Goal: Task Accomplishment & Management: Complete application form

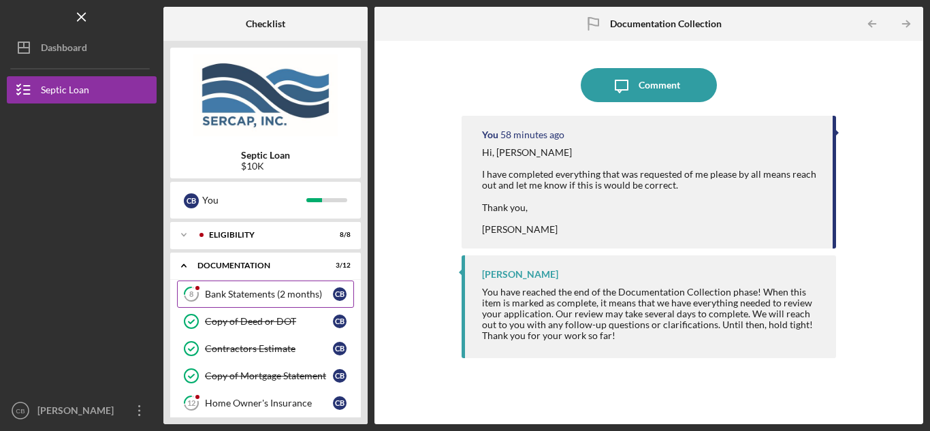
click at [264, 291] on div "Bank Statements (2 months)" at bounding box center [269, 294] width 128 height 11
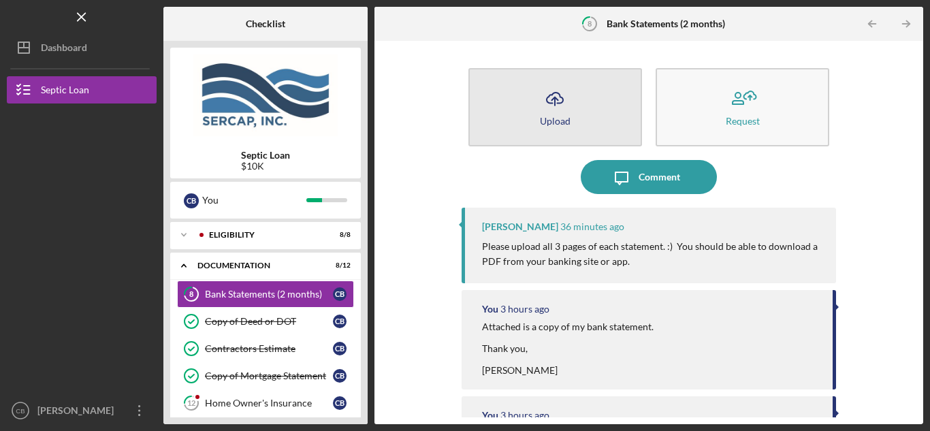
click at [561, 112] on icon "Icon/Upload" at bounding box center [555, 99] width 34 height 34
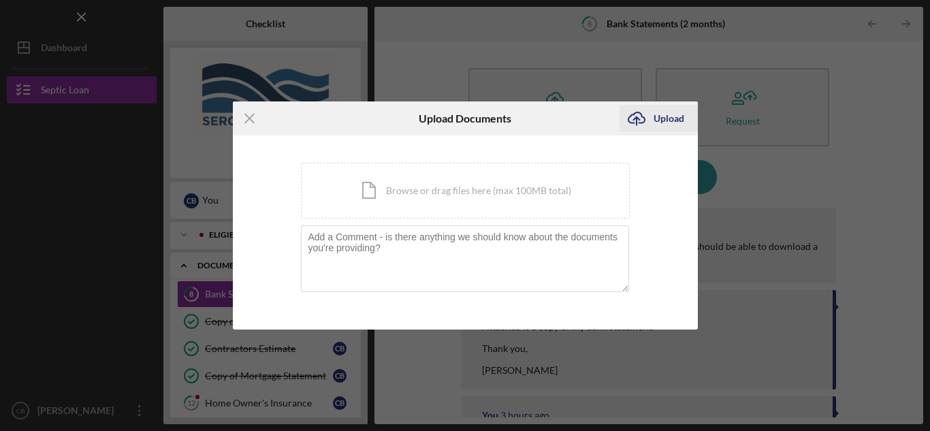
click at [666, 125] on div "Upload" at bounding box center [669, 118] width 31 height 27
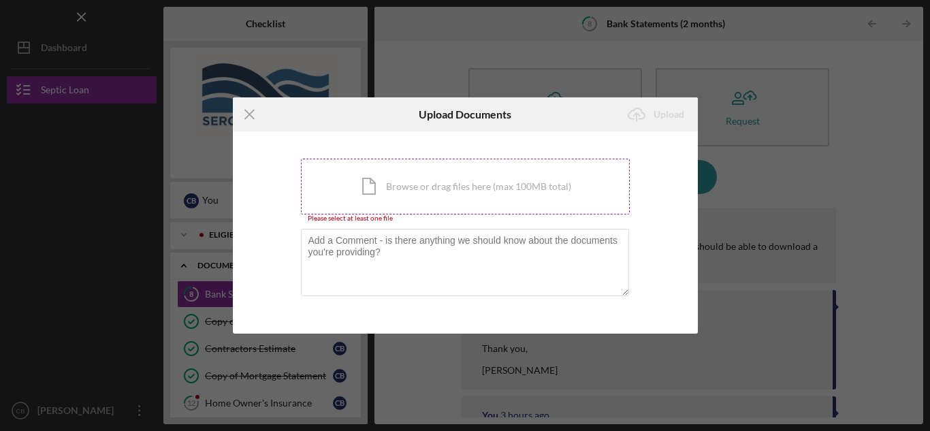
click at [433, 186] on div "Icon/Document Browse or drag files here (max 100MB total) Tap to choose files o…" at bounding box center [465, 187] width 329 height 56
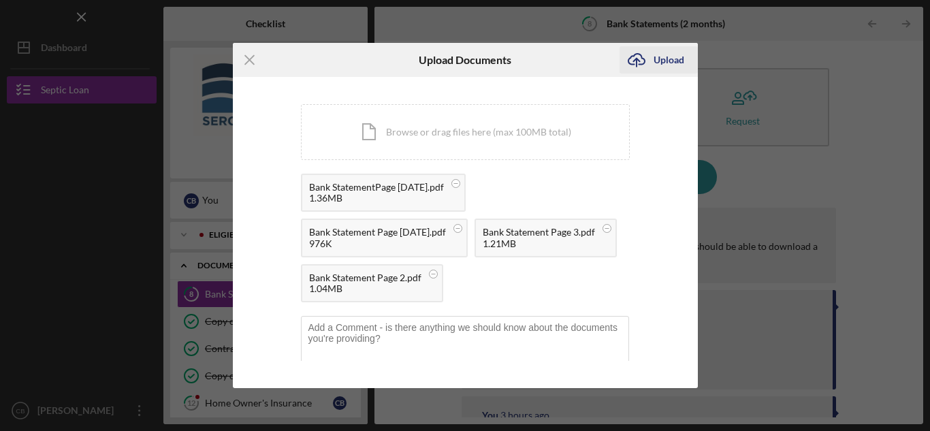
click at [669, 55] on div "Upload" at bounding box center [669, 59] width 31 height 27
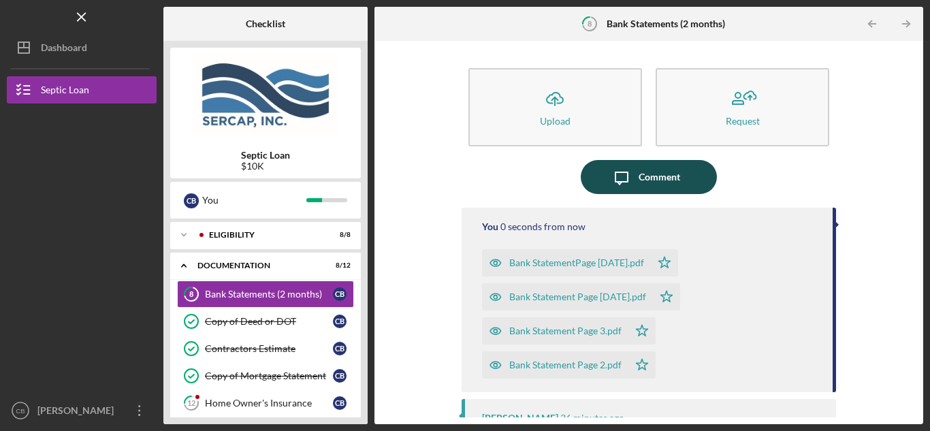
drag, startPoint x: 650, startPoint y: 176, endPoint x: 644, endPoint y: 168, distance: 10.1
click at [644, 168] on div "Comment" at bounding box center [660, 177] width 42 height 34
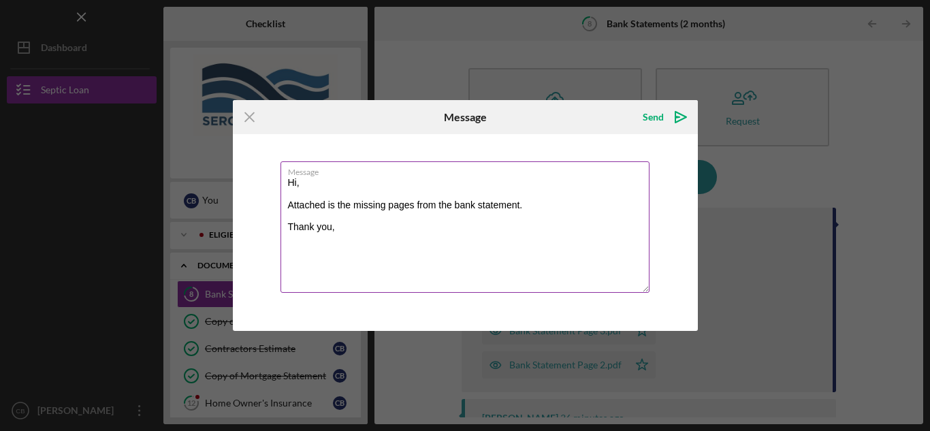
click at [536, 242] on textarea "Hi, Attached is the missing pages from the bank statement. Thank you," at bounding box center [465, 226] width 369 height 131
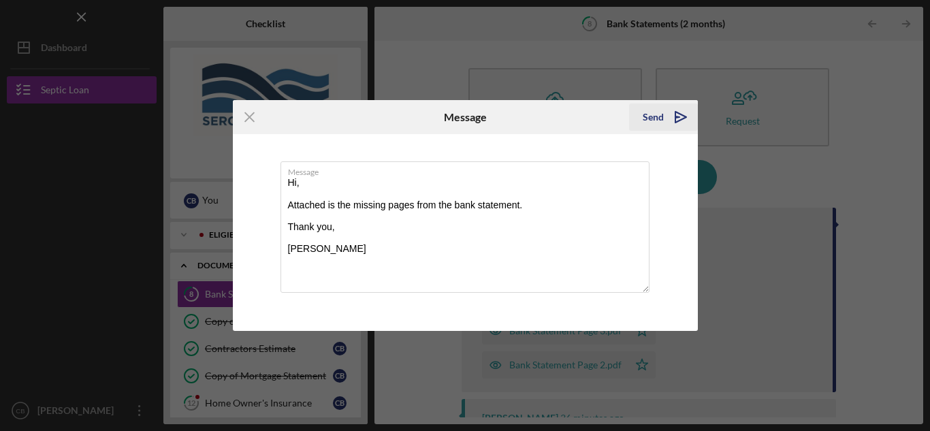
type textarea "Hi, Attached is the missing pages from the bank statement. Thank you, [PERSON_N…"
click at [661, 118] on div "Send" at bounding box center [653, 117] width 21 height 27
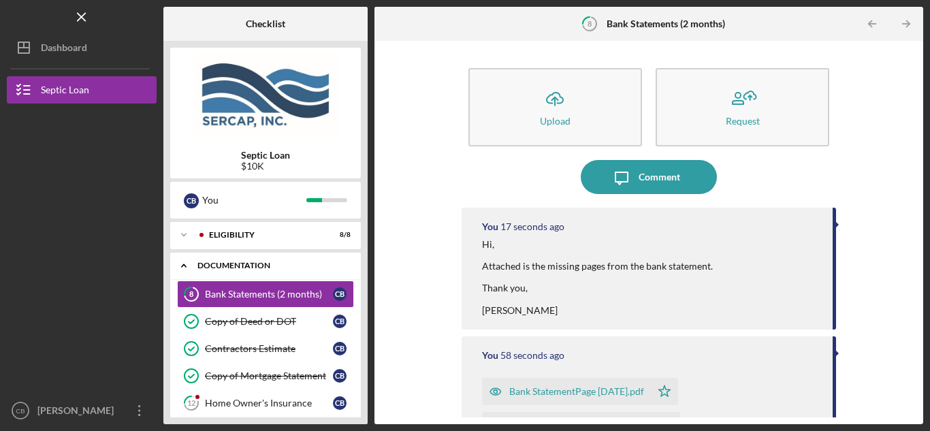
click at [241, 266] on div "Documentation" at bounding box center [271, 266] width 146 height 8
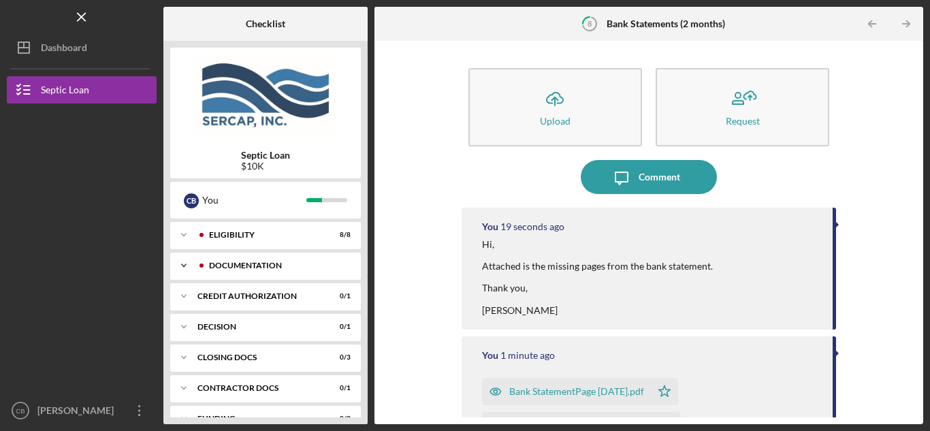
click at [247, 263] on div "Documentation" at bounding box center [276, 266] width 135 height 8
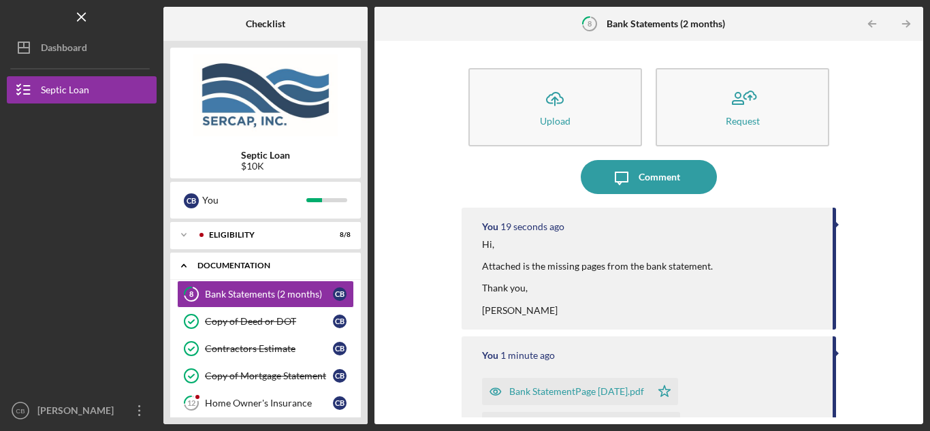
scroll to position [114, 0]
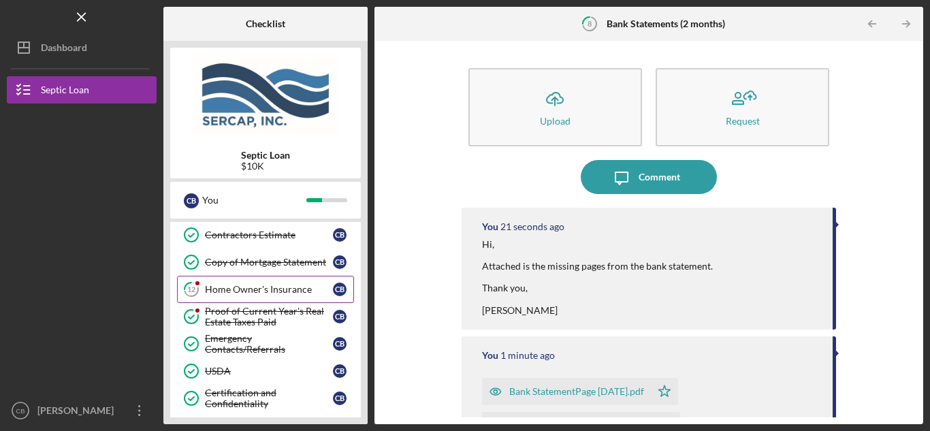
click at [264, 290] on div "Home Owner's Insurance" at bounding box center [269, 289] width 128 height 11
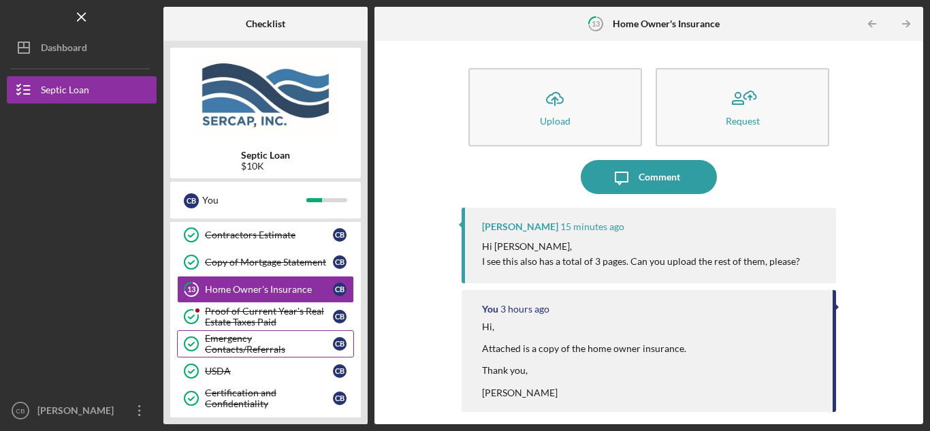
scroll to position [227, 0]
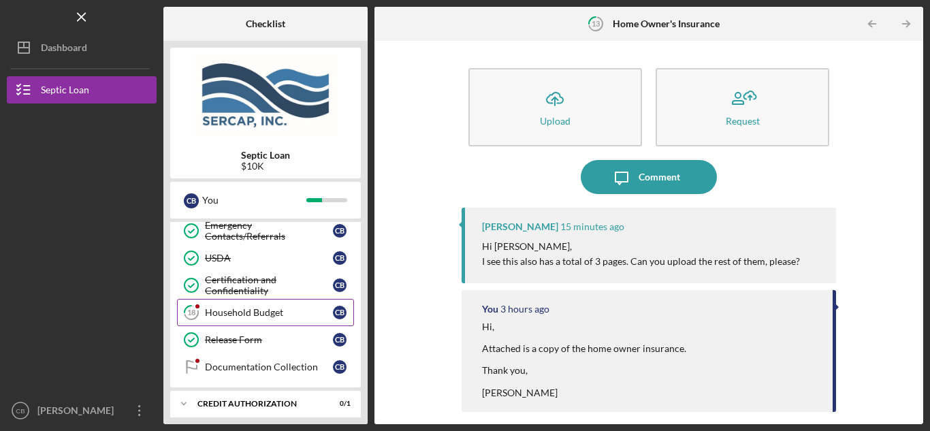
click at [257, 317] on div "Household Budget" at bounding box center [269, 312] width 128 height 11
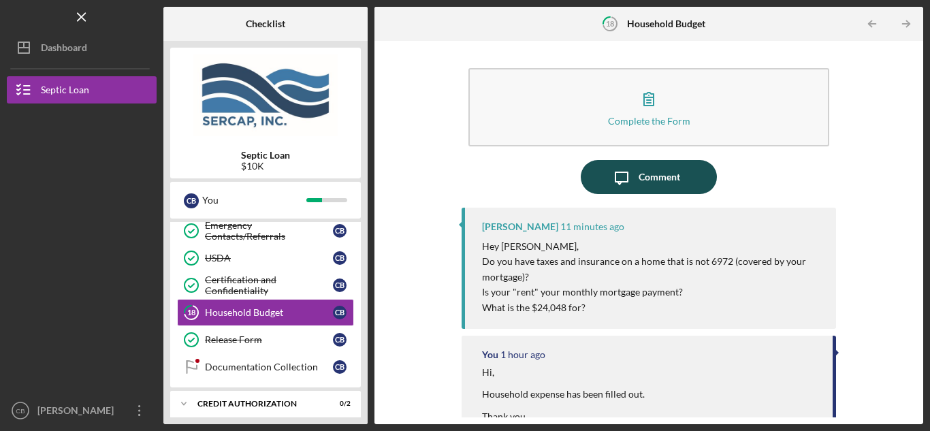
click at [658, 182] on div "Comment" at bounding box center [660, 177] width 42 height 34
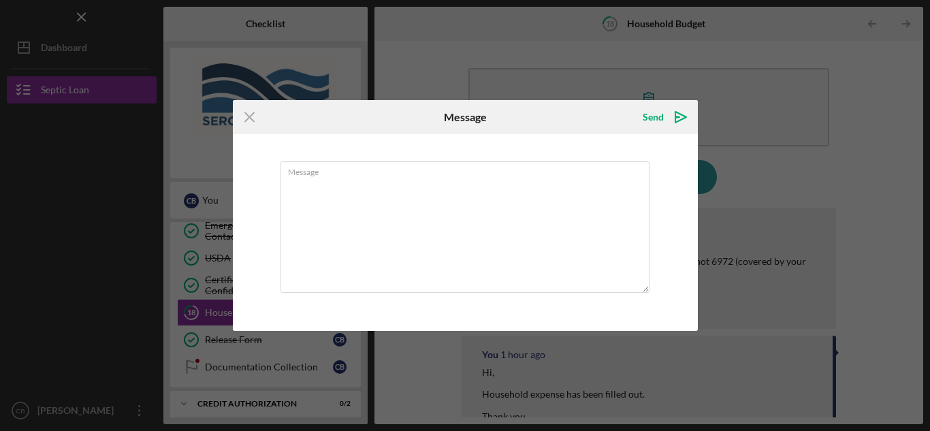
click at [257, 116] on icon "Icon/Menu Close" at bounding box center [250, 117] width 34 height 34
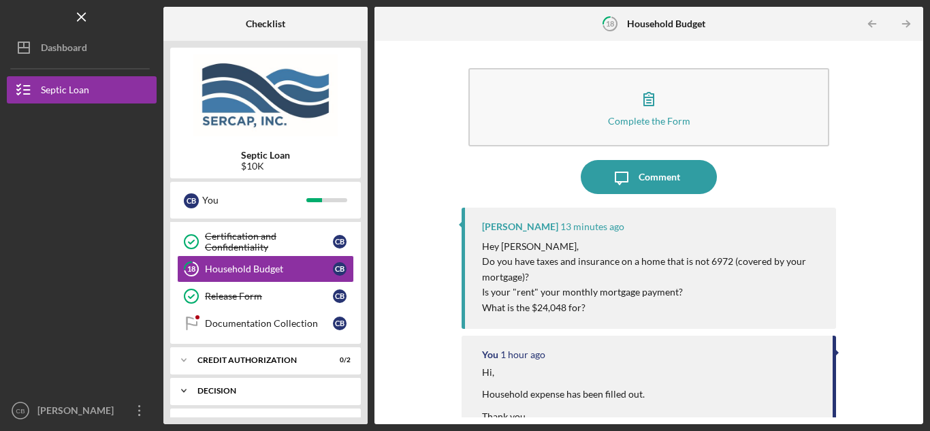
scroll to position [243, 0]
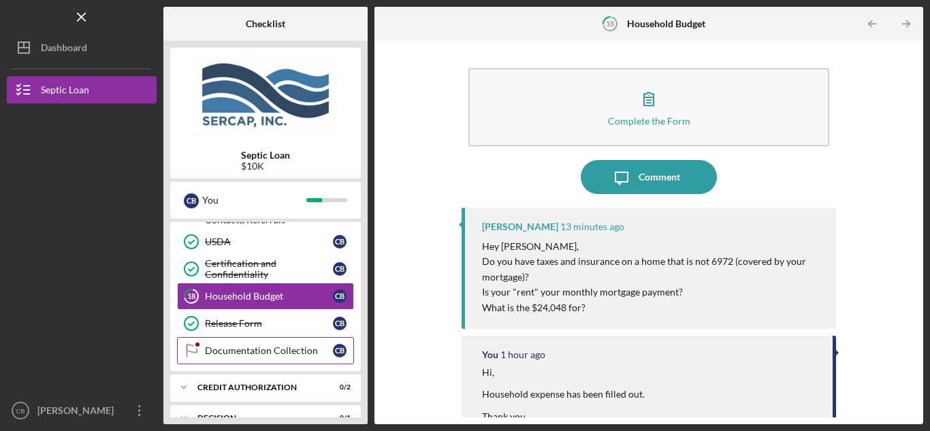
click at [266, 352] on div "Documentation Collection" at bounding box center [269, 350] width 128 height 11
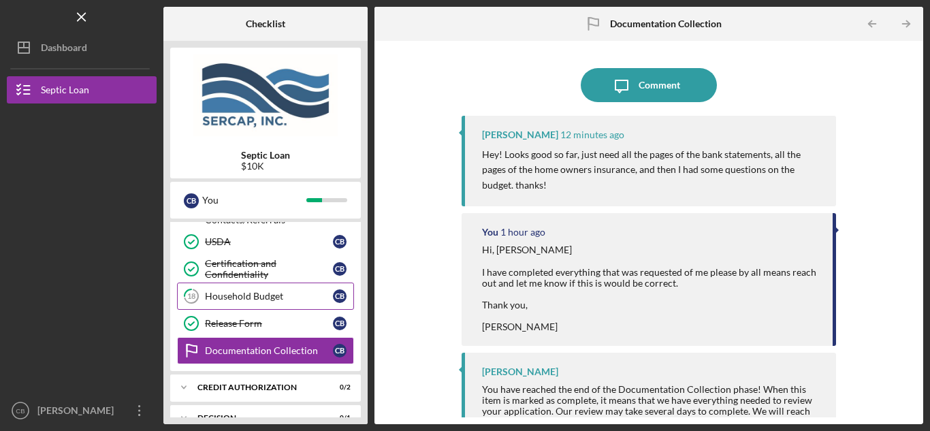
click at [260, 296] on div "Household Budget" at bounding box center [269, 296] width 128 height 11
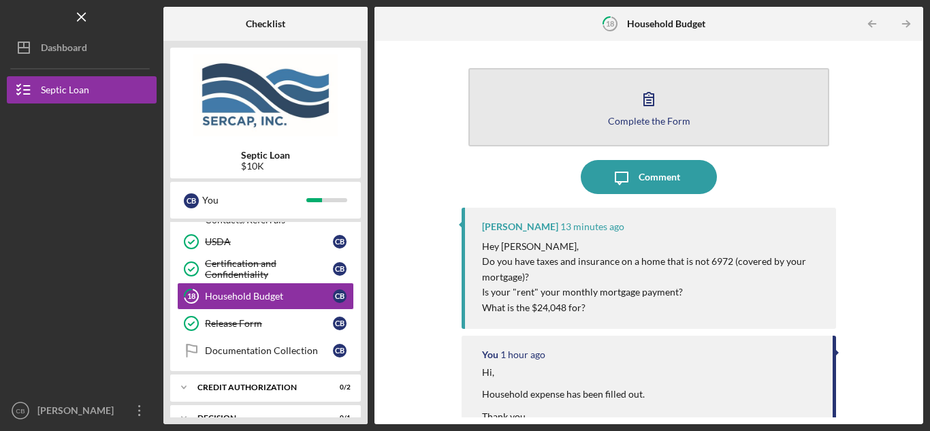
click at [642, 108] on icon "button" at bounding box center [649, 99] width 34 height 34
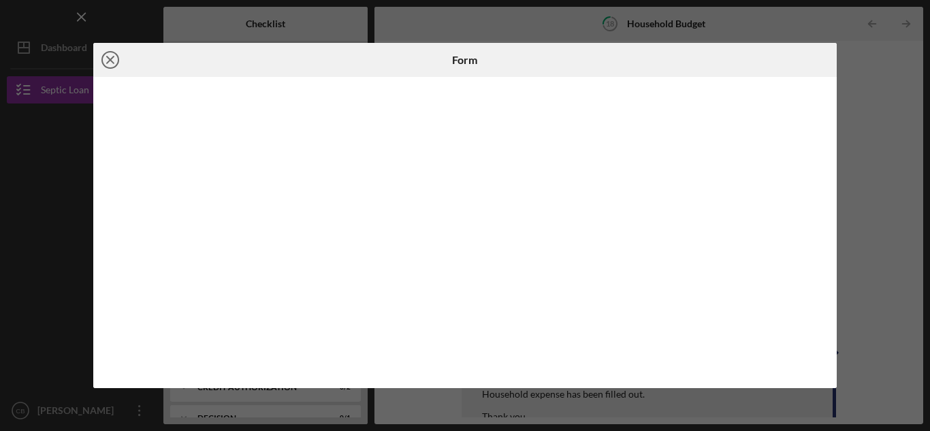
click at [108, 57] on line at bounding box center [110, 60] width 7 height 7
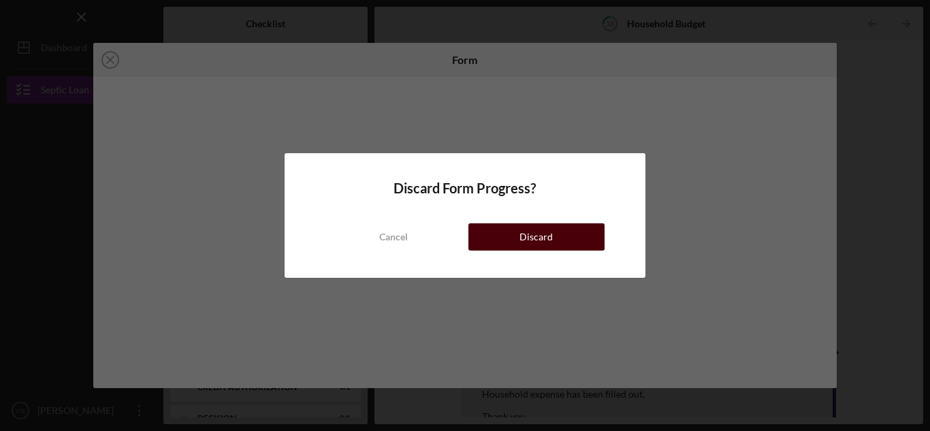
click at [546, 234] on div "Discard" at bounding box center [536, 236] width 33 height 27
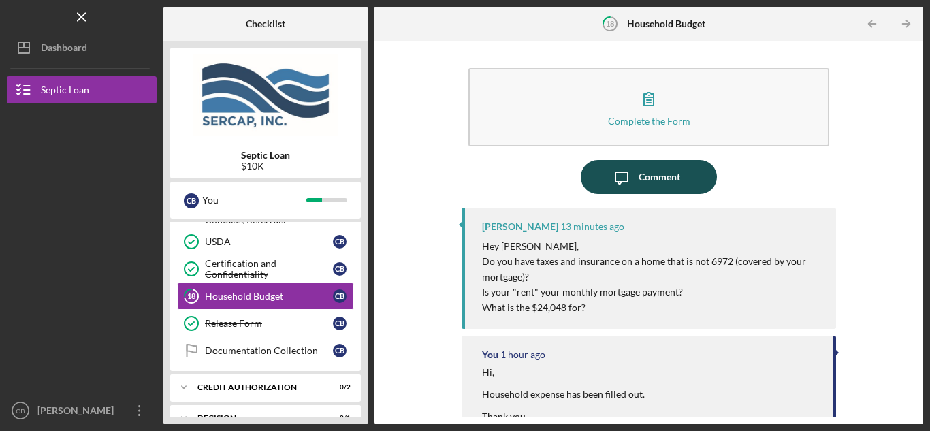
click at [649, 177] on div "Comment" at bounding box center [660, 177] width 42 height 34
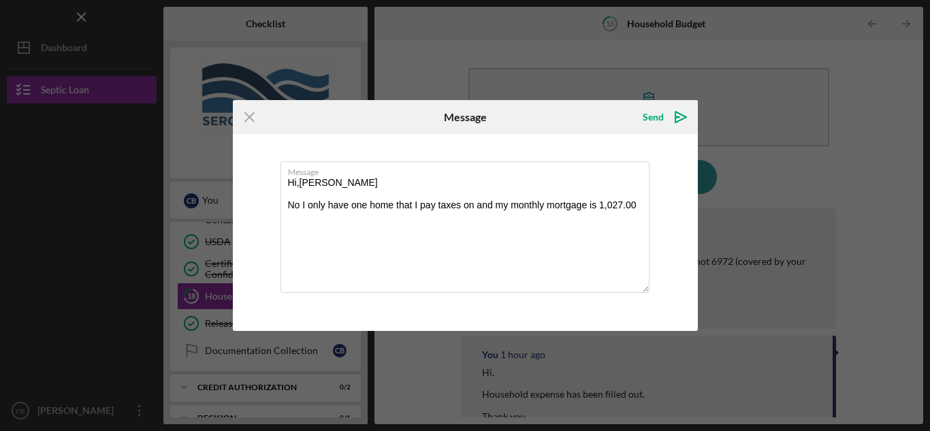
type textarea "Hi,[PERSON_NAME] No I only have one home that I pay taxes on and my monthly mor…"
drag, startPoint x: 511, startPoint y: 116, endPoint x: 409, endPoint y: 236, distance: 157.4
click at [407, 238] on form "Icon/Menu Close Message Send Icon/icon-invite-send Message Hi,[PERSON_NAME] No …" at bounding box center [465, 215] width 465 height 230
drag, startPoint x: 285, startPoint y: 180, endPoint x: 635, endPoint y: 215, distance: 351.8
click at [635, 215] on textarea "Hi,[PERSON_NAME] No I only have one home that I pay taxes on and my monthly mor…" at bounding box center [465, 226] width 369 height 131
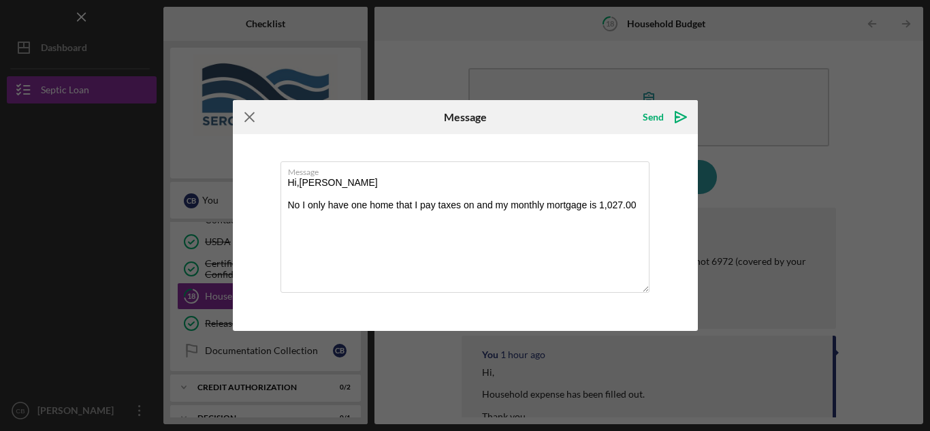
click at [255, 116] on icon "Icon/Menu Close" at bounding box center [250, 117] width 34 height 34
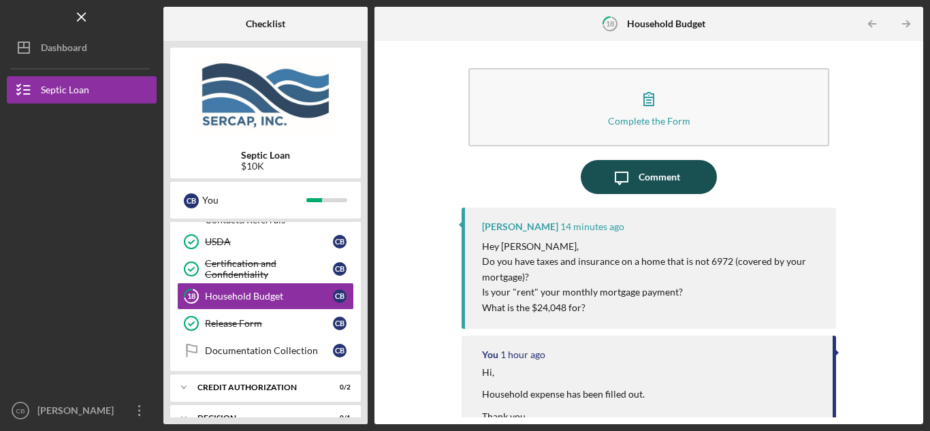
click at [648, 180] on div "Comment" at bounding box center [660, 177] width 42 height 34
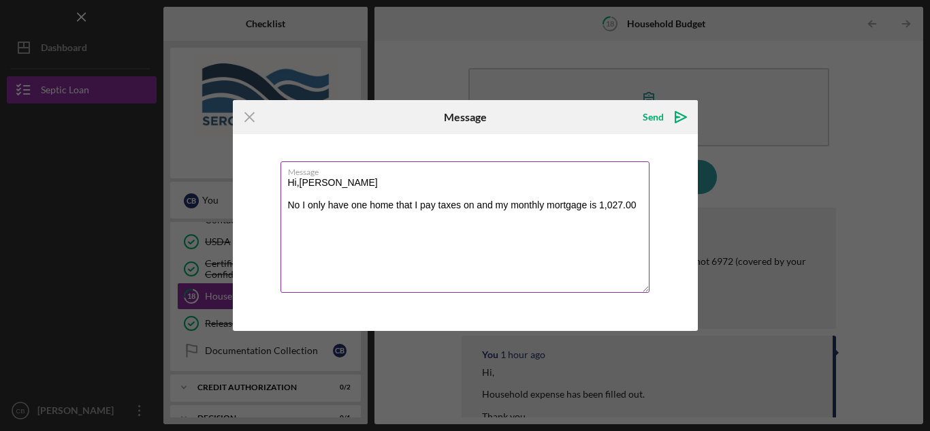
click at [647, 204] on textarea "Hi,[PERSON_NAME] No I only have one home that I pay taxes on and my monthly mor…" at bounding box center [465, 226] width 369 height 131
click at [636, 204] on textarea "Hi,[PERSON_NAME] No I only have one home that I pay taxes on and my monthly mor…" at bounding box center [465, 226] width 369 height 131
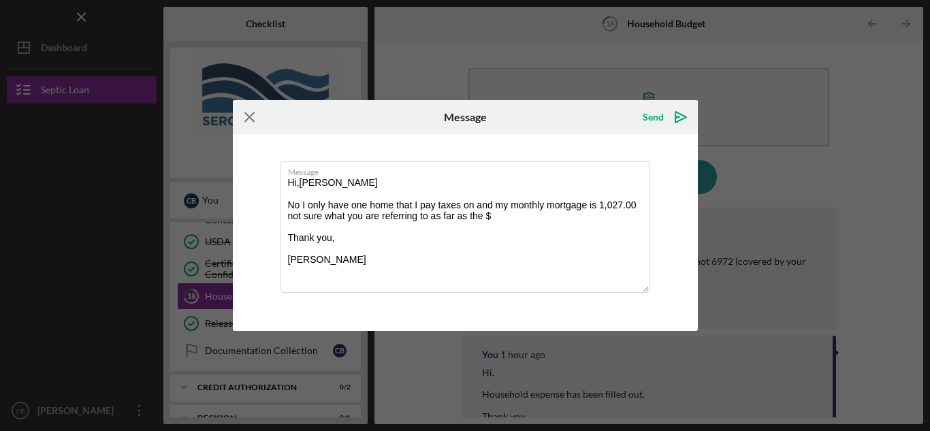
type textarea "Hi,[PERSON_NAME] No I only have one home that I pay taxes on and my monthly mor…"
click at [254, 118] on icon "Icon/Menu Close" at bounding box center [250, 117] width 34 height 34
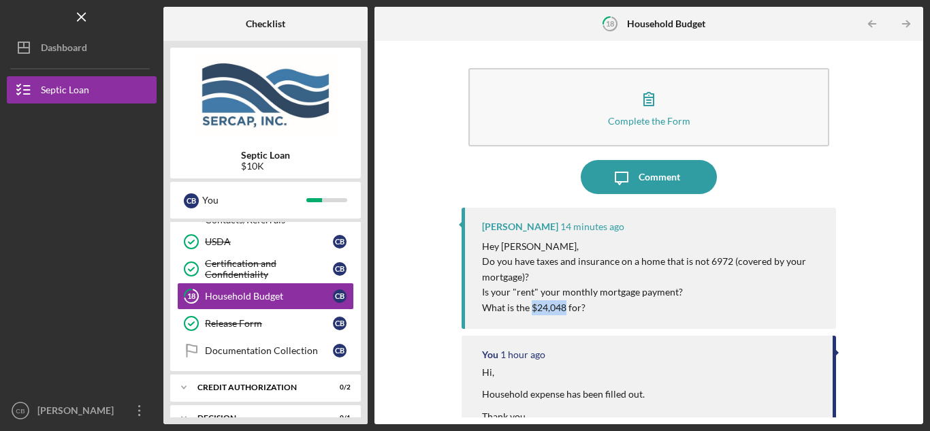
drag, startPoint x: 531, startPoint y: 307, endPoint x: 555, endPoint y: 304, distance: 24.7
click at [565, 304] on p "What is the $24,048 for?" at bounding box center [652, 307] width 341 height 15
copy p "$24,048"
click at [646, 180] on div "Comment" at bounding box center [660, 177] width 42 height 34
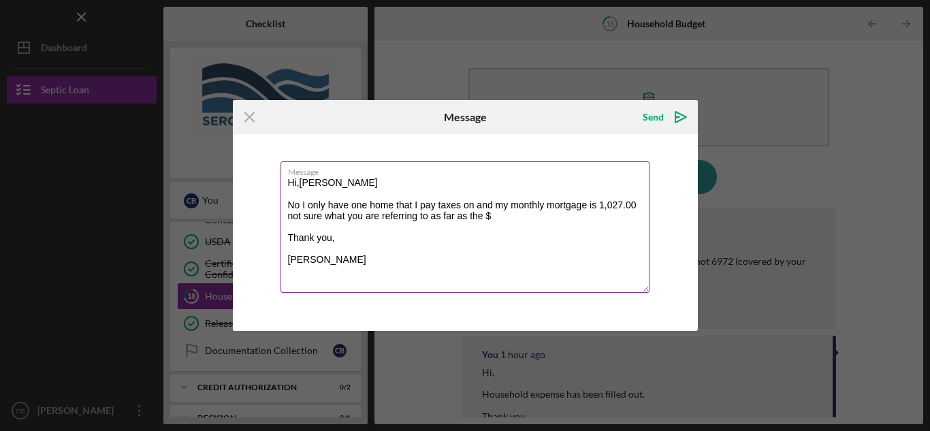
click at [496, 216] on textarea "Hi,[PERSON_NAME] No I only have one home that I pay taxes on and my monthly mor…" at bounding box center [465, 226] width 369 height 131
click at [493, 219] on textarea "Hi,[PERSON_NAME] No I only have one home that I pay taxes on and my monthly mor…" at bounding box center [465, 226] width 369 height 131
click at [532, 215] on textarea "Hi,[PERSON_NAME] No I only have one home that I pay taxes on and my monthly mor…" at bounding box center [465, 226] width 369 height 131
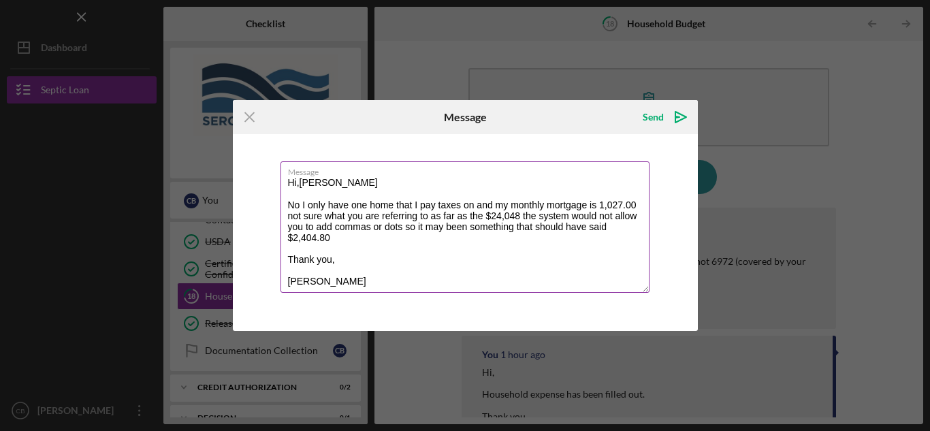
click at [334, 239] on textarea "Hi,[PERSON_NAME] No I only have one home that I pay taxes on and my monthly mor…" at bounding box center [465, 226] width 369 height 131
drag, startPoint x: 337, startPoint y: 238, endPoint x: 294, endPoint y: 236, distance: 43.6
click at [294, 236] on textarea "Hi,[PERSON_NAME] No I only have one home that I pay taxes on and my monthly mor…" at bounding box center [465, 226] width 369 height 131
click at [418, 238] on textarea "Hi,[PERSON_NAME] No I only have one home that I pay taxes on and my monthly mor…" at bounding box center [465, 226] width 369 height 131
click at [599, 206] on textarea "Hi,[PERSON_NAME] No I only have one home that I pay taxes on and my monthly mor…" at bounding box center [465, 226] width 369 height 131
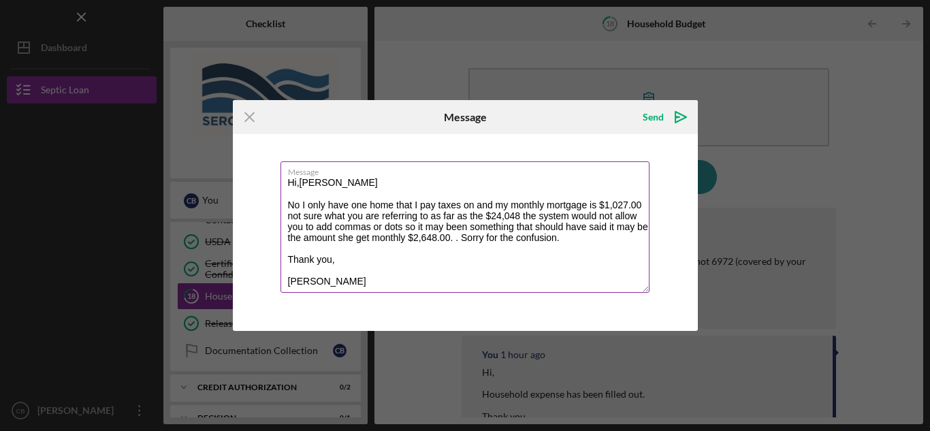
click at [444, 227] on textarea "Hi,[PERSON_NAME] No I only have one home that I pay taxes on and my monthly mor…" at bounding box center [465, 226] width 369 height 131
drag, startPoint x: 540, startPoint y: 225, endPoint x: 599, endPoint y: 217, distance: 59.8
click at [599, 217] on textarea "Hi,[PERSON_NAME] No I only have one home that I pay taxes on and my monthly mor…" at bounding box center [465, 226] width 369 height 131
drag, startPoint x: 592, startPoint y: 251, endPoint x: 548, endPoint y: 251, distance: 44.3
click at [593, 251] on textarea "Hi,[PERSON_NAME] No I only have one home that I pay taxes on and my monthly mor…" at bounding box center [465, 226] width 369 height 131
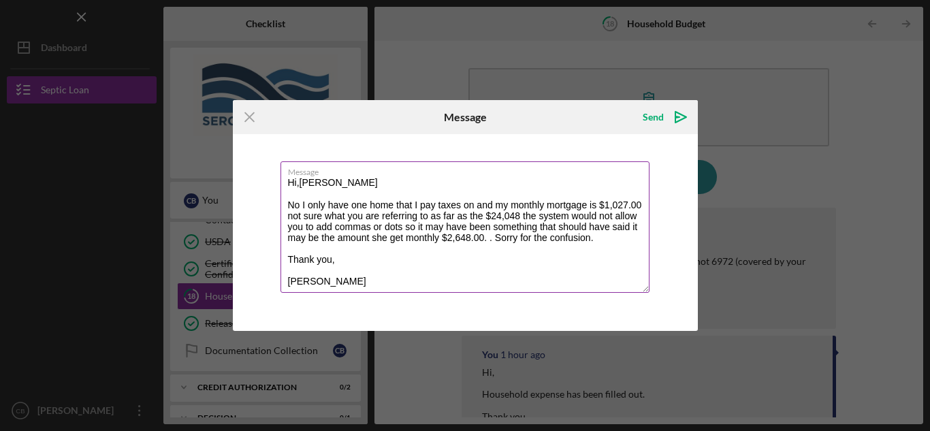
click at [538, 225] on textarea "Hi,[PERSON_NAME] No I only have one home that I pay taxes on and my monthly mor…" at bounding box center [465, 226] width 369 height 131
click at [395, 239] on textarea "Hi,[PERSON_NAME] No I only have one home that I pay taxes on and my monthly mor…" at bounding box center [465, 226] width 369 height 131
type textarea "Hi,[PERSON_NAME] No I only have one home that I pay taxes on and my monthly mor…"
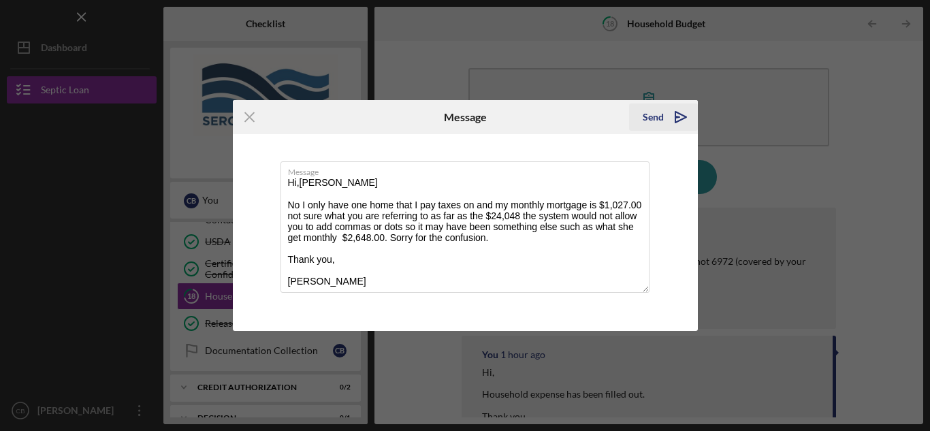
click at [676, 115] on icon "Icon/icon-invite-send" at bounding box center [681, 117] width 34 height 34
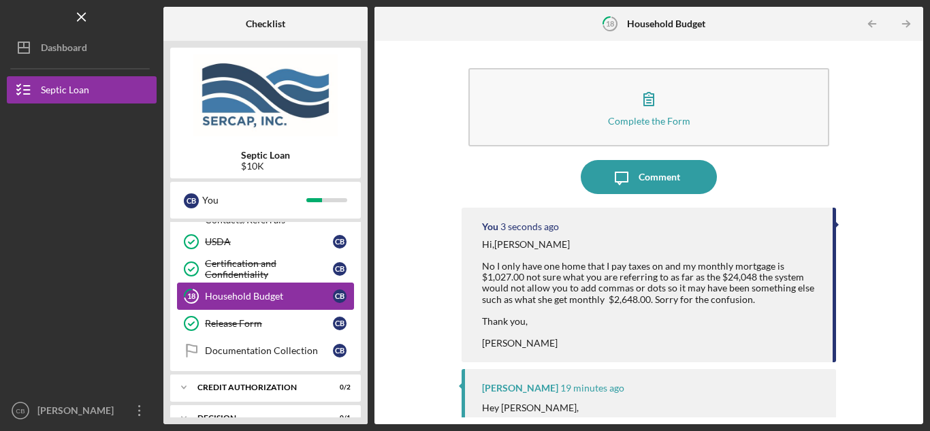
click at [251, 292] on div "Household Budget" at bounding box center [269, 296] width 128 height 11
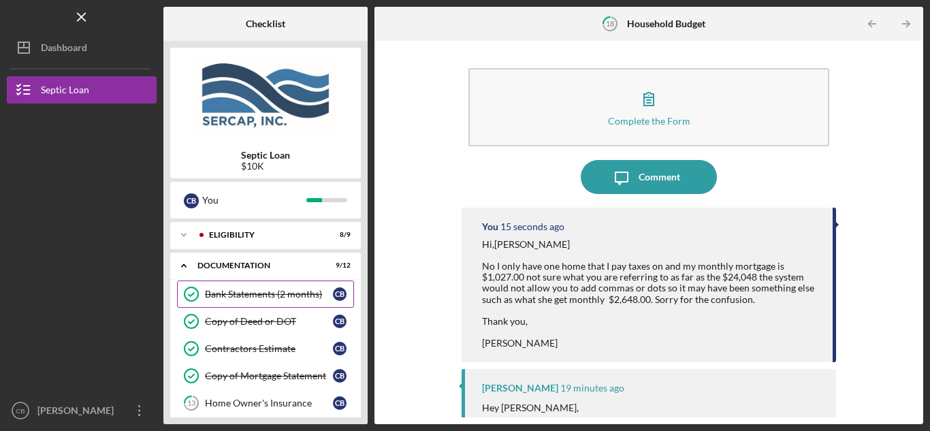
click at [266, 290] on div "Bank Statements (2 months)" at bounding box center [269, 294] width 128 height 11
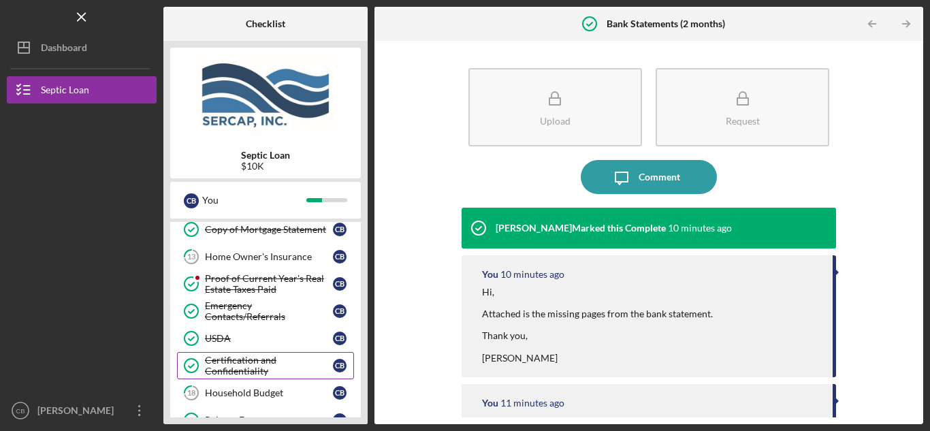
scroll to position [114, 0]
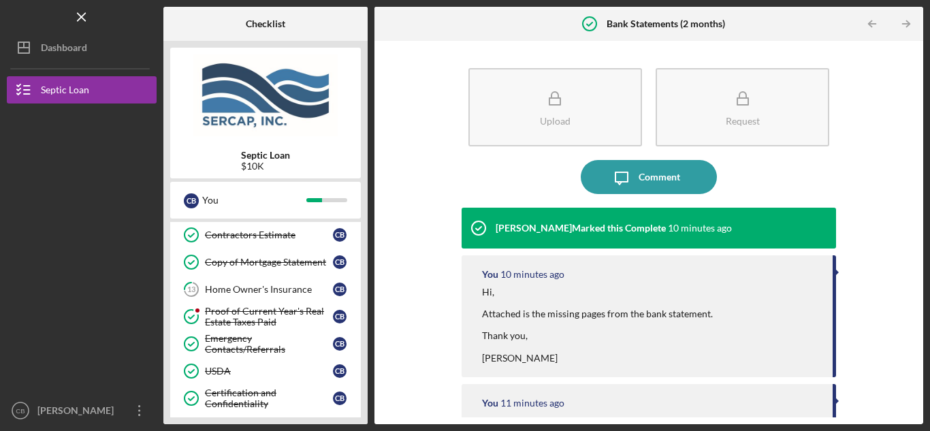
click at [112, 282] on div at bounding box center [82, 324] width 150 height 147
click at [250, 287] on div "Home Owner's Insurance" at bounding box center [269, 289] width 128 height 11
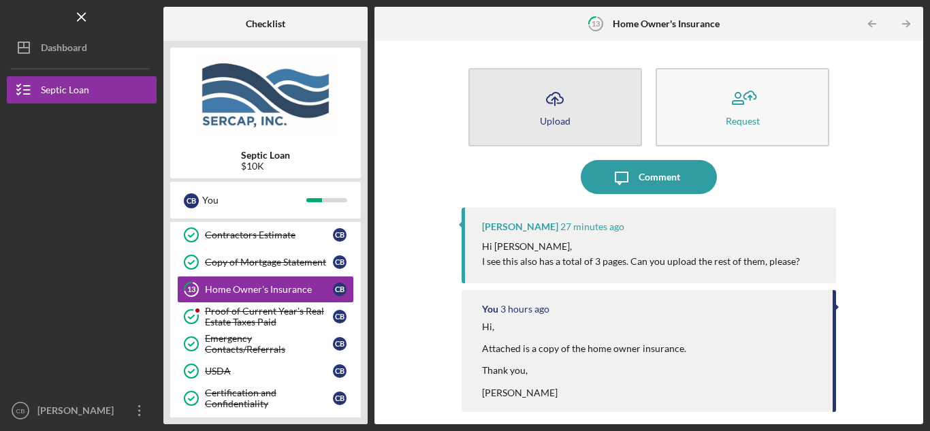
click at [562, 110] on icon "Icon/Upload" at bounding box center [555, 99] width 34 height 34
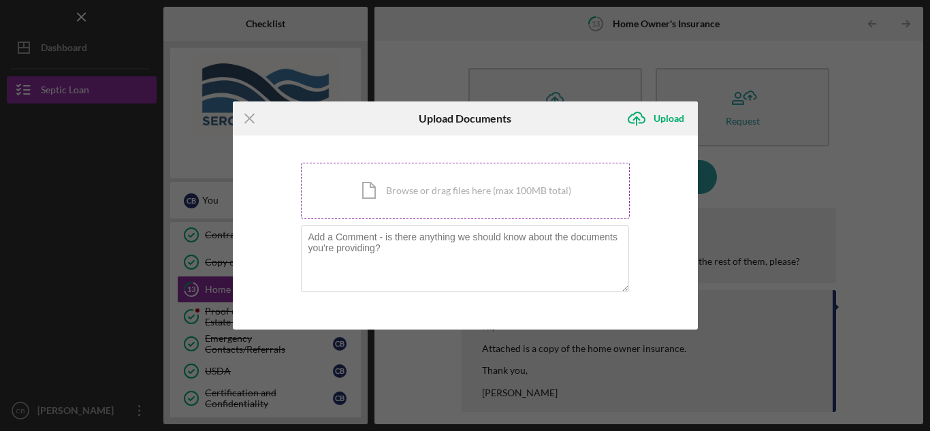
click at [465, 189] on div "Icon/Document Browse or drag files here (max 100MB total) Tap to choose files o…" at bounding box center [465, 191] width 329 height 56
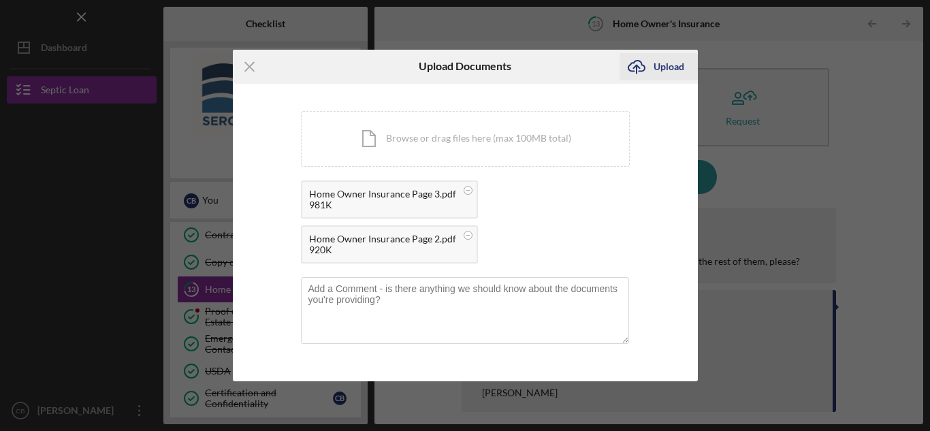
click at [659, 67] on div "Upload" at bounding box center [669, 66] width 31 height 27
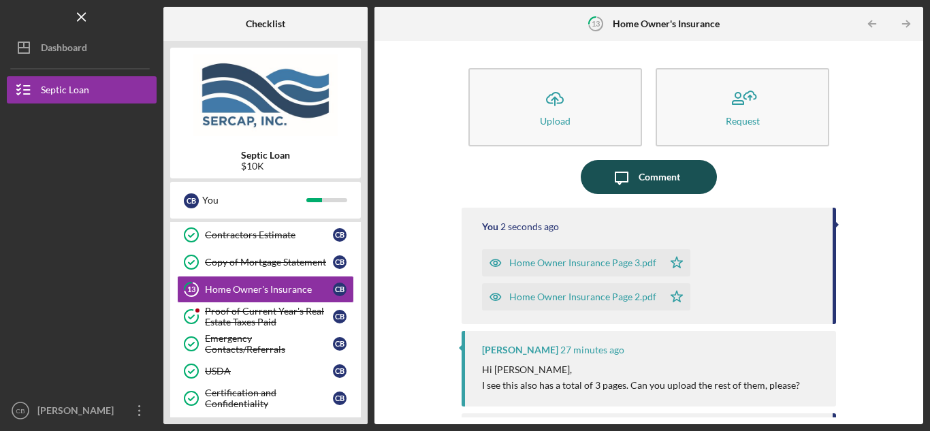
click at [651, 176] on div "Comment" at bounding box center [660, 177] width 42 height 34
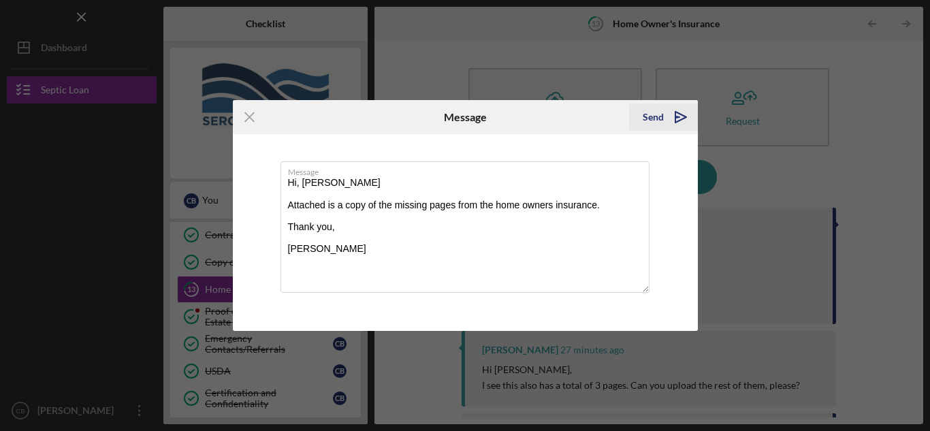
type textarea "Hi, [PERSON_NAME] Attached is a copy of the missing pages from the home owners …"
click at [643, 118] on button "Send Icon/icon-invite-send" at bounding box center [663, 117] width 69 height 27
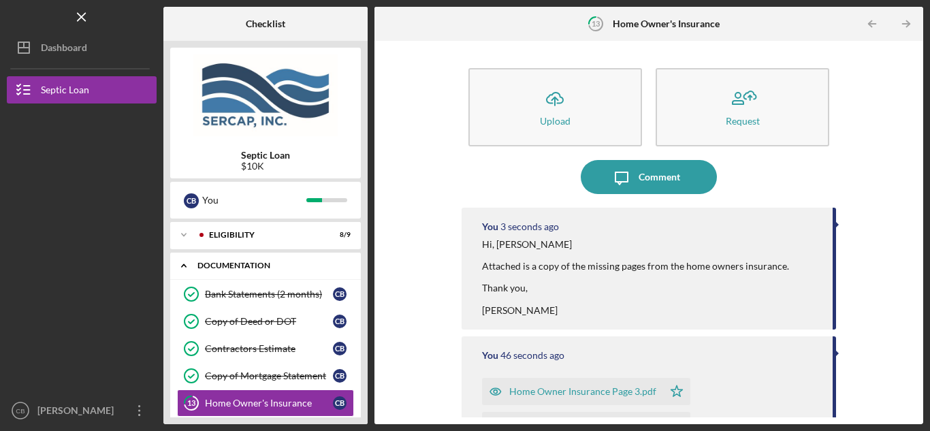
click at [255, 266] on div "Documentation" at bounding box center [271, 266] width 146 height 8
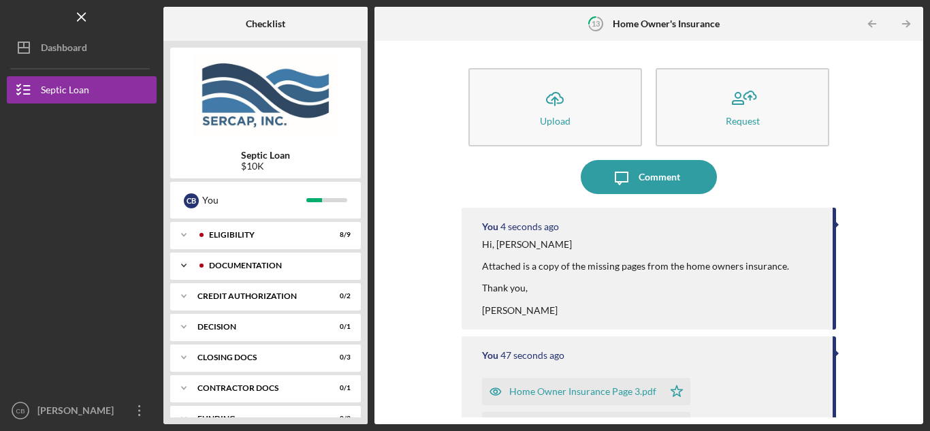
click at [254, 265] on div "Documentation" at bounding box center [276, 266] width 135 height 8
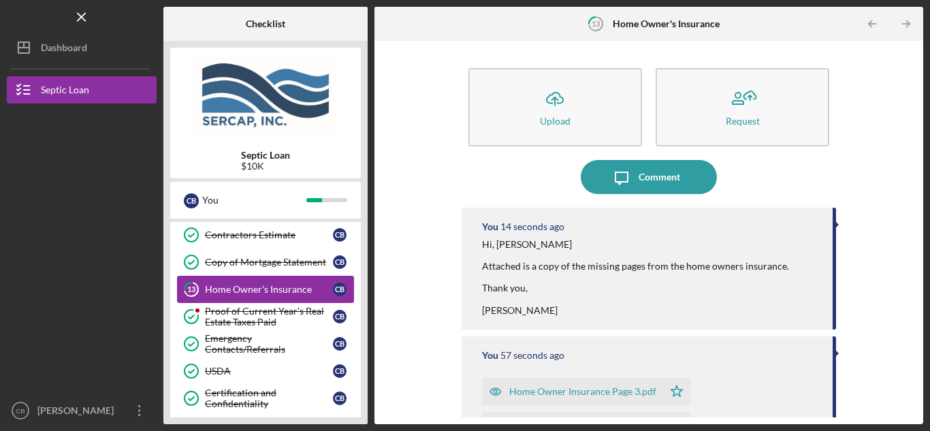
scroll to position [227, 0]
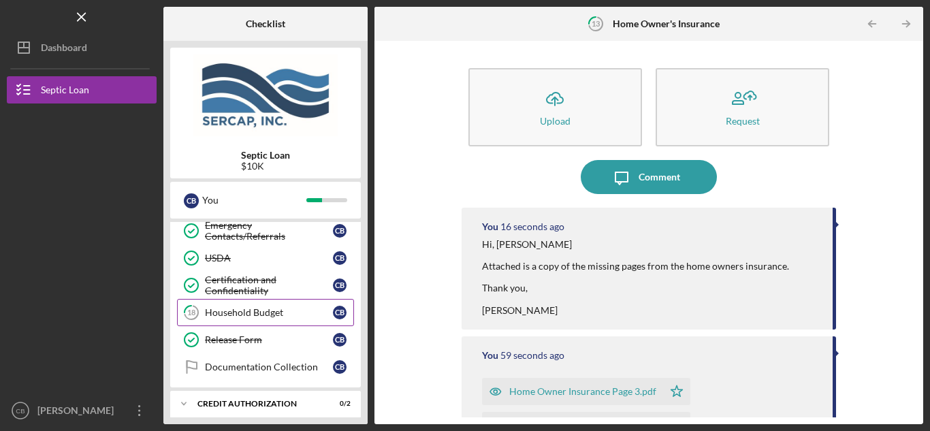
click at [236, 310] on div "Household Budget" at bounding box center [269, 312] width 128 height 11
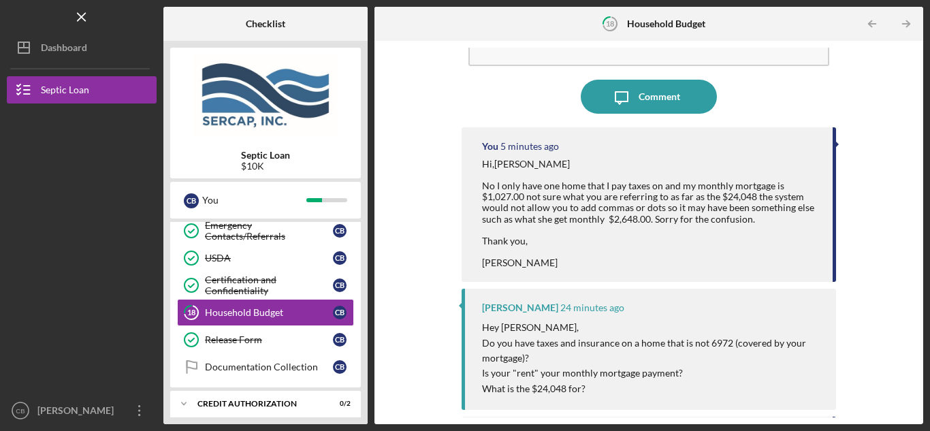
scroll to position [114, 0]
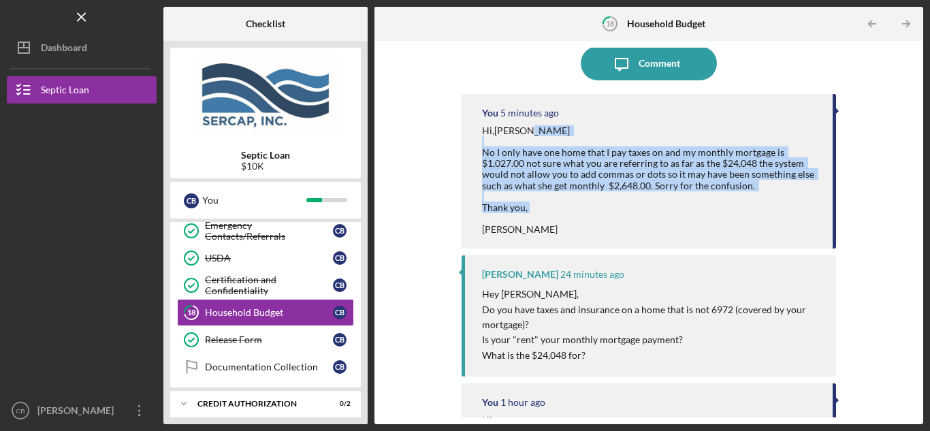
drag, startPoint x: 480, startPoint y: 153, endPoint x: 727, endPoint y: 235, distance: 260.4
click at [727, 235] on div "You 5 minutes ago Hi,[PERSON_NAME] No I only have one home that I pay taxes on …" at bounding box center [649, 171] width 375 height 155
copy div "No I only have one home that I pay taxes on and my monthly mortgage is $1,027.0…"
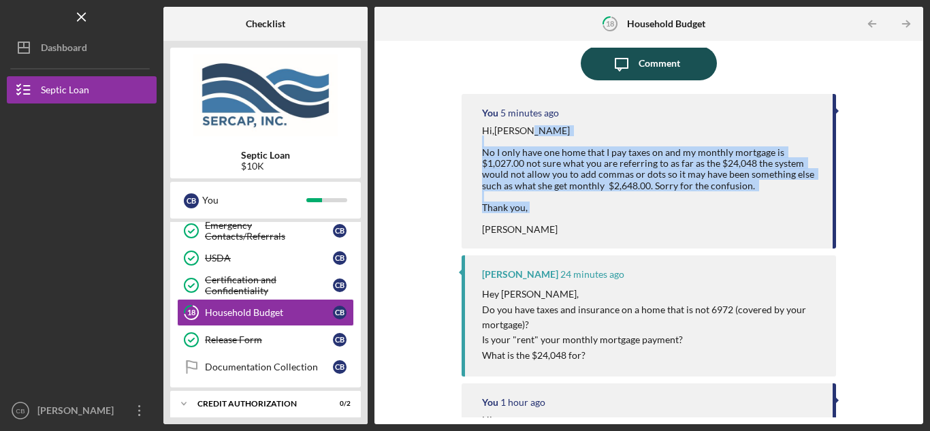
click at [657, 63] on div "Comment" at bounding box center [660, 63] width 42 height 34
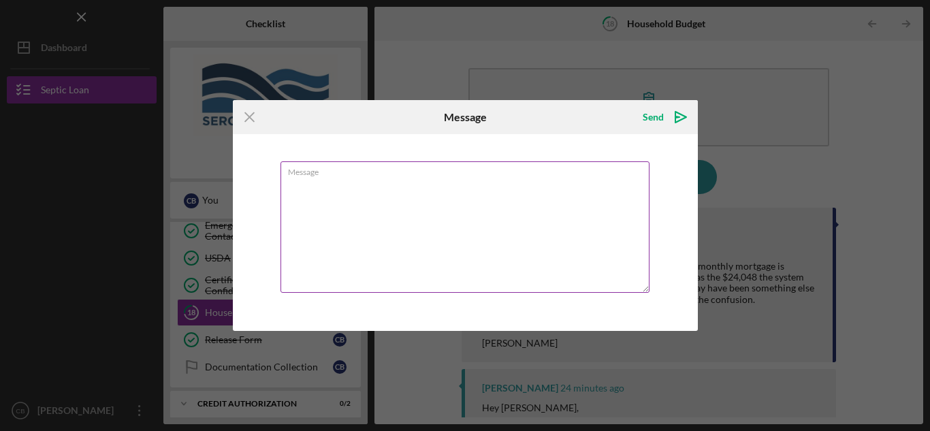
click at [301, 175] on label "Message" at bounding box center [469, 169] width 362 height 15
click at [301, 175] on textarea "Message" at bounding box center [465, 226] width 369 height 131
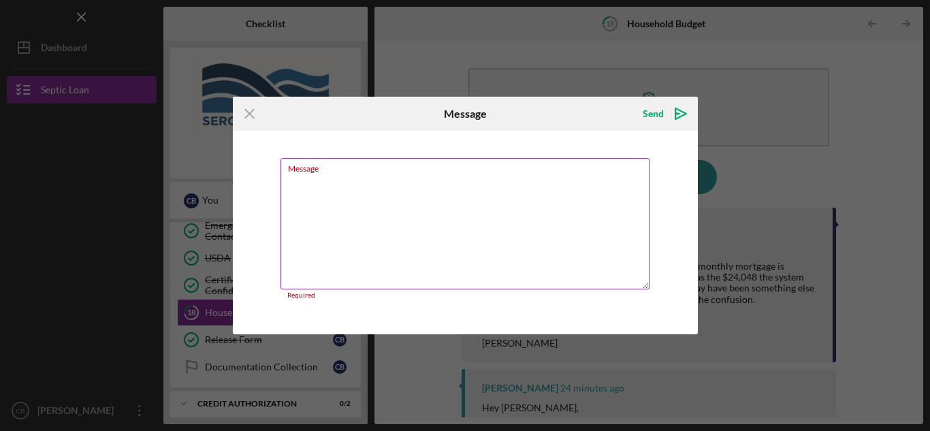
paste textarea "No I only have one home that I pay taxes on and my monthly mortgage is $1,027.0…"
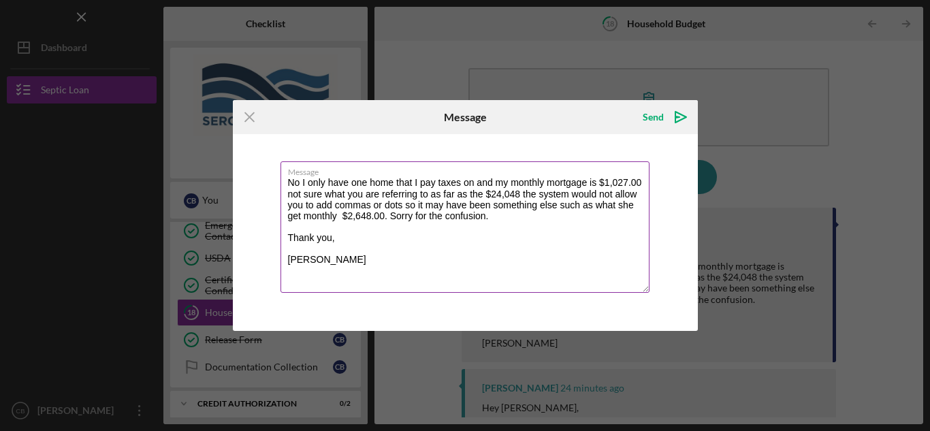
click at [460, 183] on textarea "No I only have one home that I pay taxes on and my monthly mortgage is $1,027.0…" at bounding box center [465, 226] width 369 height 131
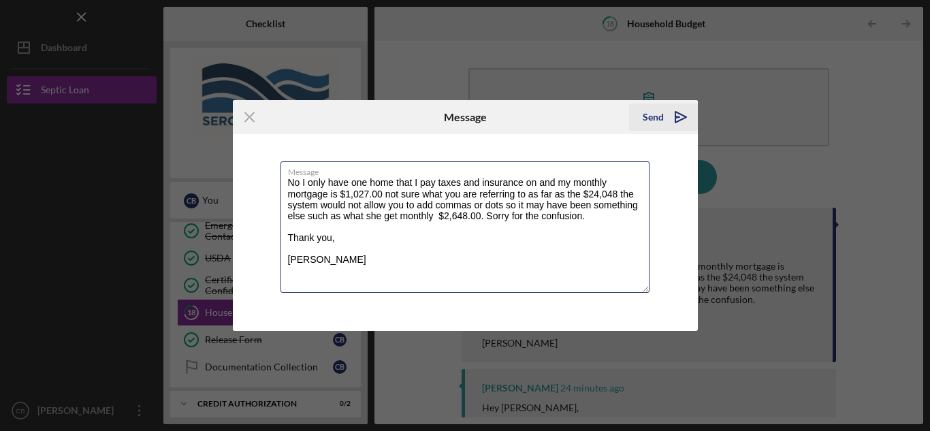
type textarea "No I only have one home that I pay taxes and insurance on and my monthly mortga…"
click at [671, 116] on icon "Icon/icon-invite-send" at bounding box center [681, 117] width 34 height 34
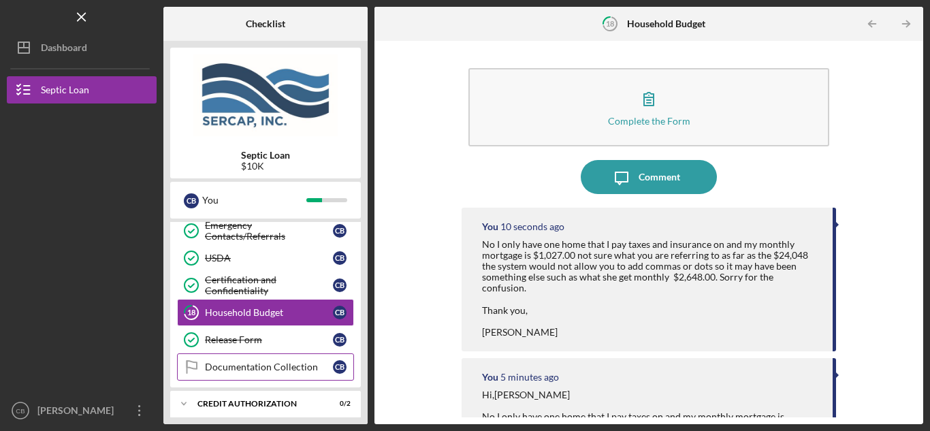
click at [248, 364] on div "Documentation Collection" at bounding box center [269, 367] width 128 height 11
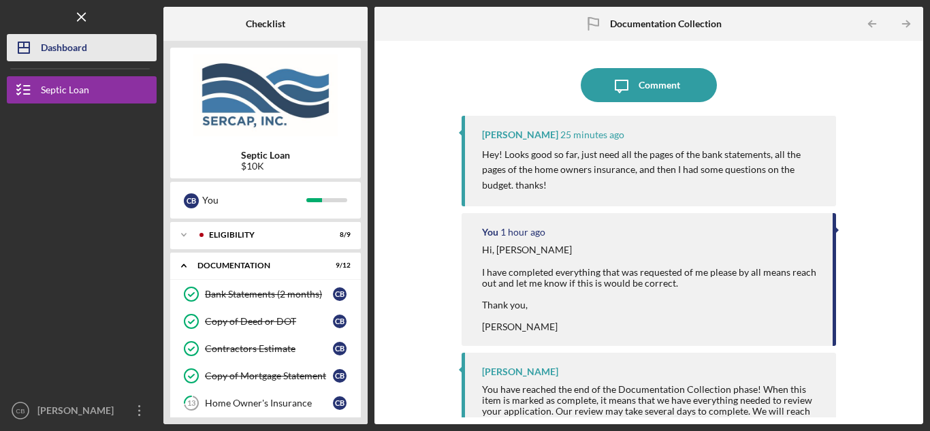
click at [69, 50] on div "Dashboard" at bounding box center [64, 49] width 46 height 31
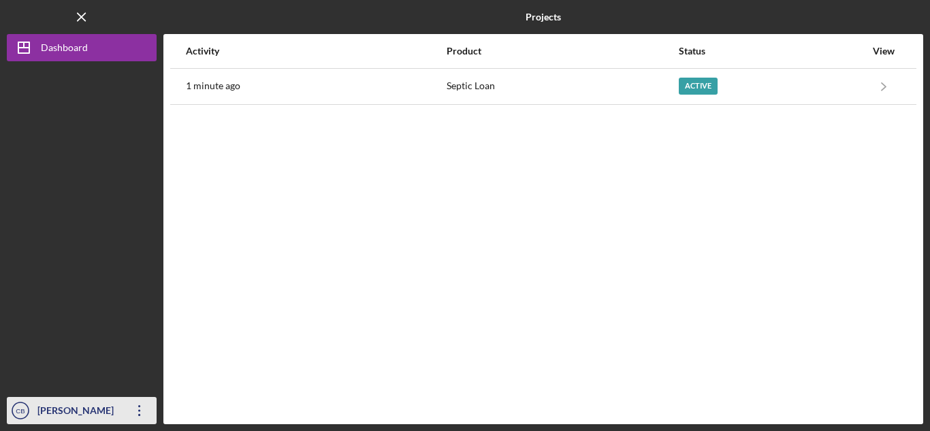
click at [139, 411] on icon "button" at bounding box center [139, 410] width 2 height 11
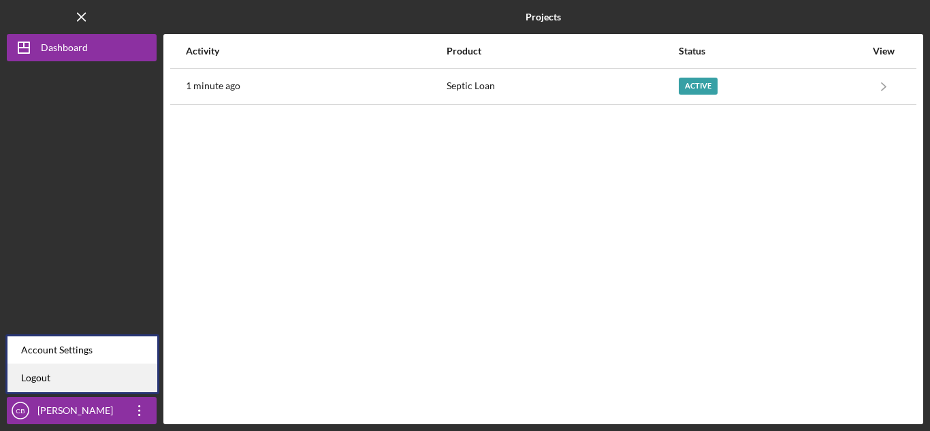
click at [44, 375] on link "Logout" at bounding box center [82, 378] width 150 height 28
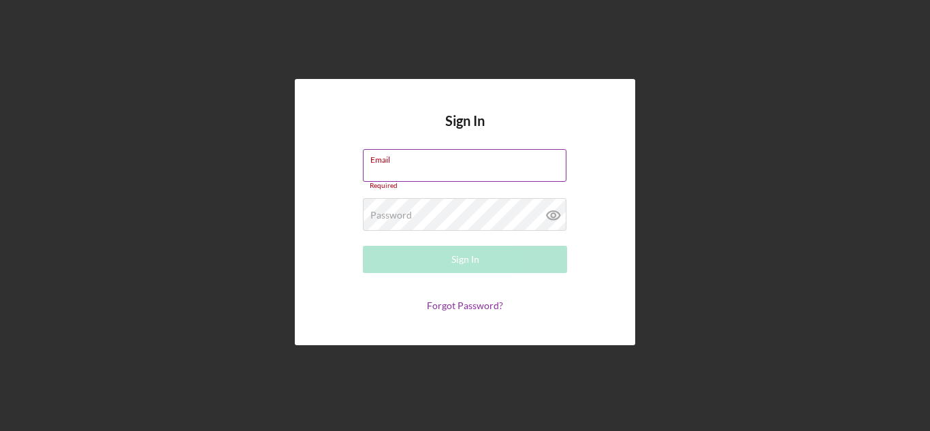
click at [479, 165] on div "Email Required" at bounding box center [465, 169] width 204 height 41
type input "[PERSON_NAME][EMAIL_ADDRESS][DOMAIN_NAME]"
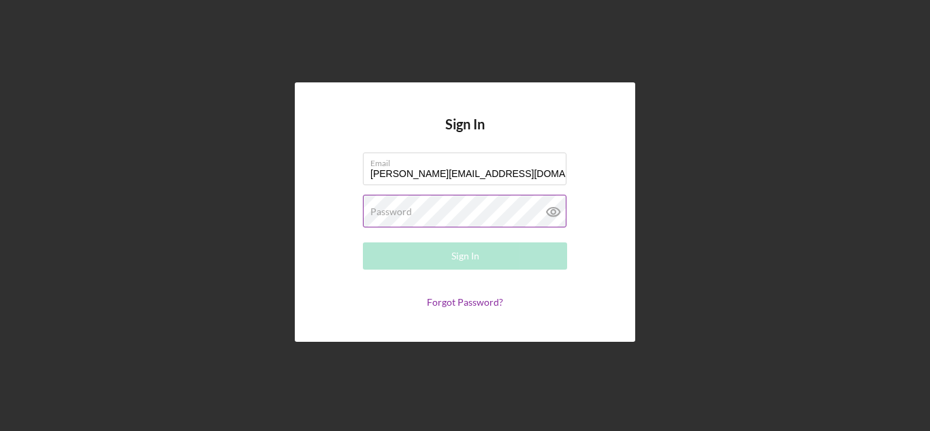
click at [445, 208] on div "Password Required" at bounding box center [465, 212] width 204 height 34
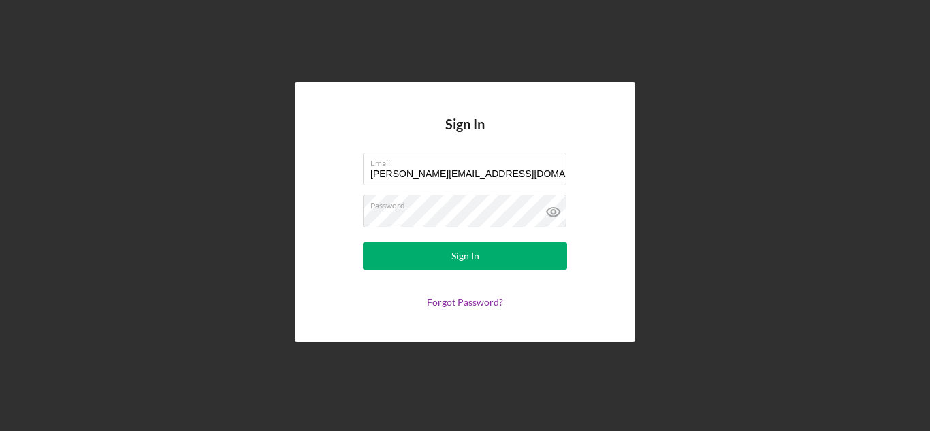
click at [332, 321] on div "Sign In Email carolyn.banks66@yahoo.com Password Sign In Forgot Password?" at bounding box center [465, 211] width 341 height 259
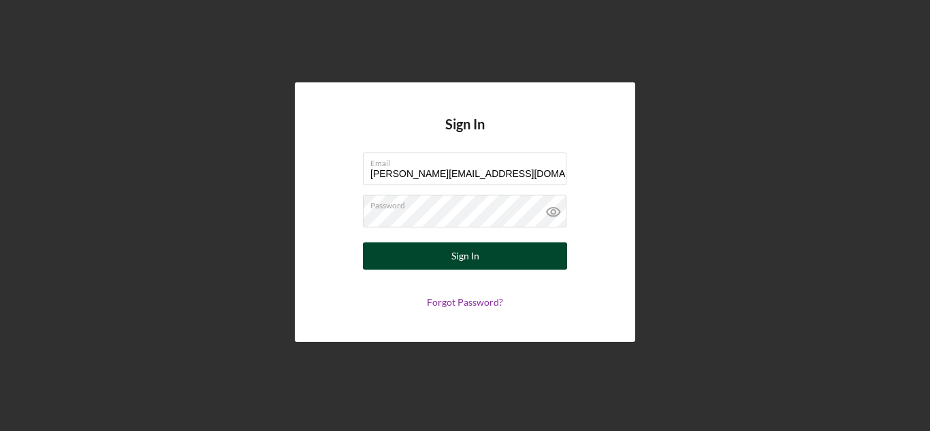
click at [467, 258] on div "Sign In" at bounding box center [466, 255] width 28 height 27
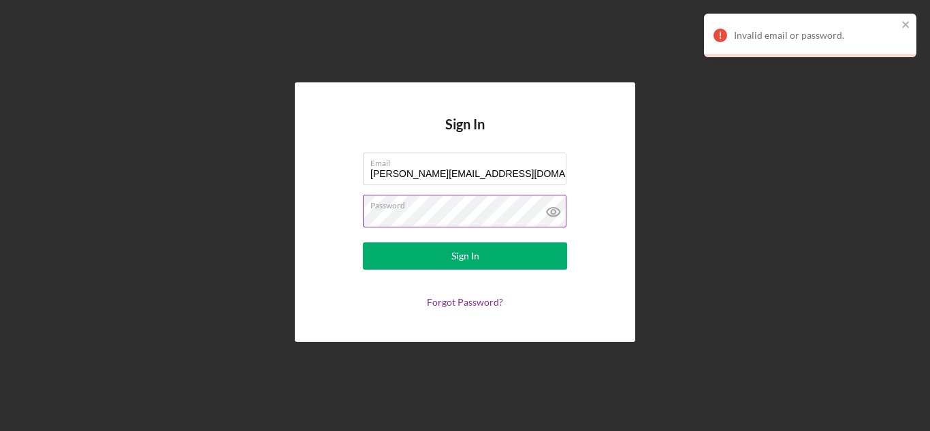
click at [553, 217] on icon at bounding box center [553, 212] width 13 height 9
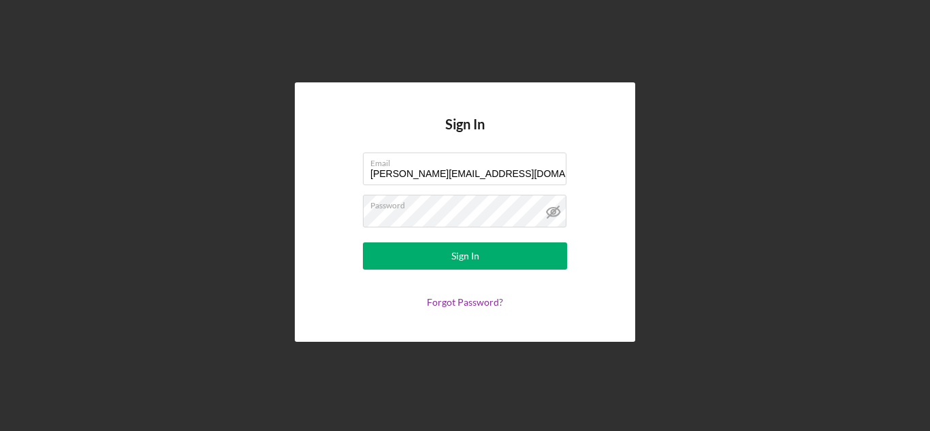
click at [557, 212] on icon at bounding box center [554, 212] width 34 height 34
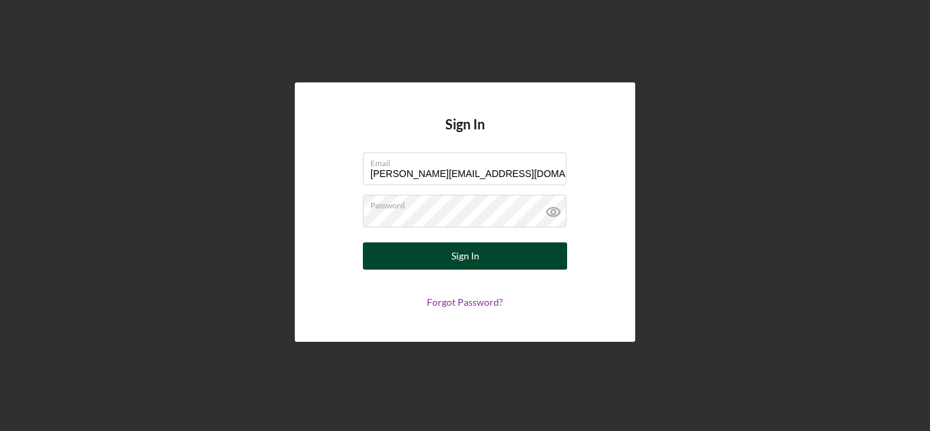
click at [479, 253] on button "Sign In" at bounding box center [465, 255] width 204 height 27
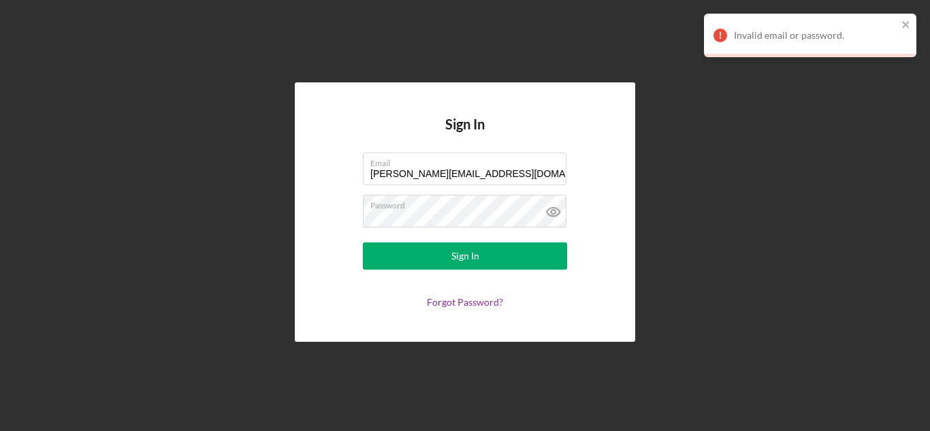
click at [554, 215] on icon at bounding box center [554, 212] width 34 height 34
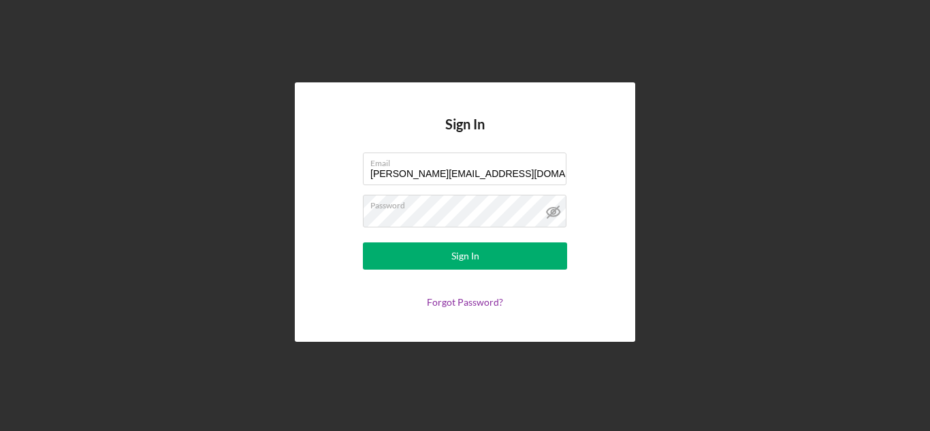
click at [553, 110] on div "Sign In Email carolyn.banks66@yahoo.com Password Sign In Forgot Password?" at bounding box center [465, 211] width 341 height 259
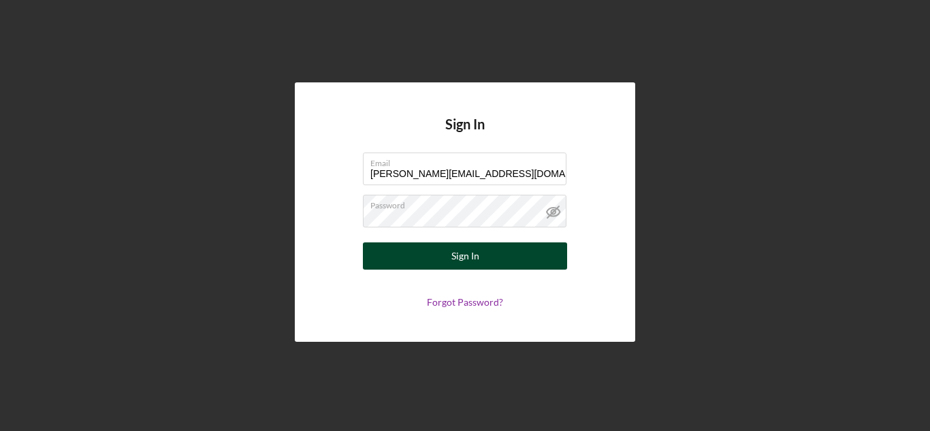
click at [460, 254] on div "Sign In" at bounding box center [466, 255] width 28 height 27
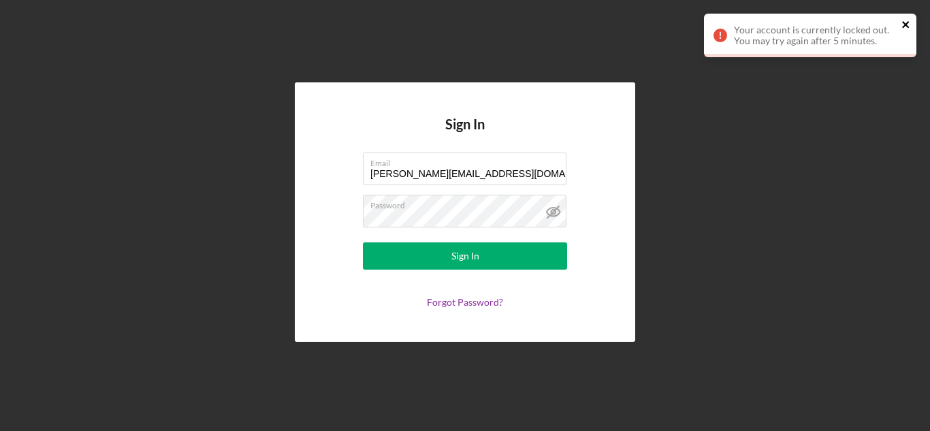
click at [907, 24] on icon "close" at bounding box center [905, 24] width 7 height 7
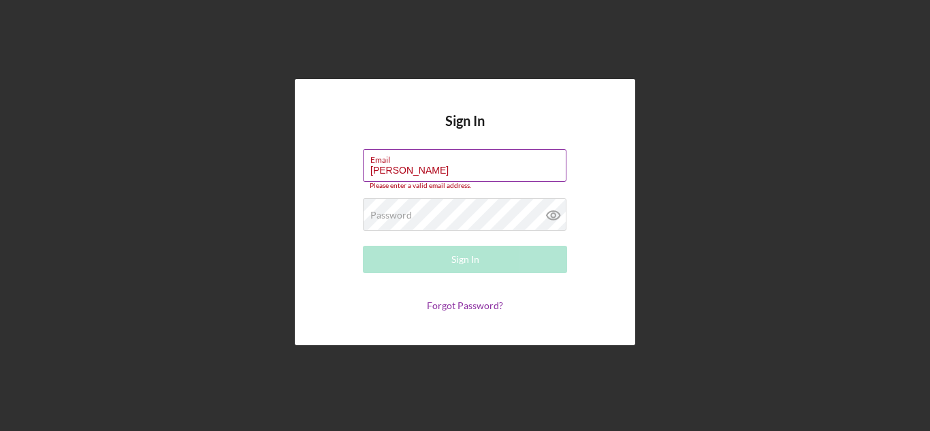
type input "carolyn.banks66@yahoo.com"
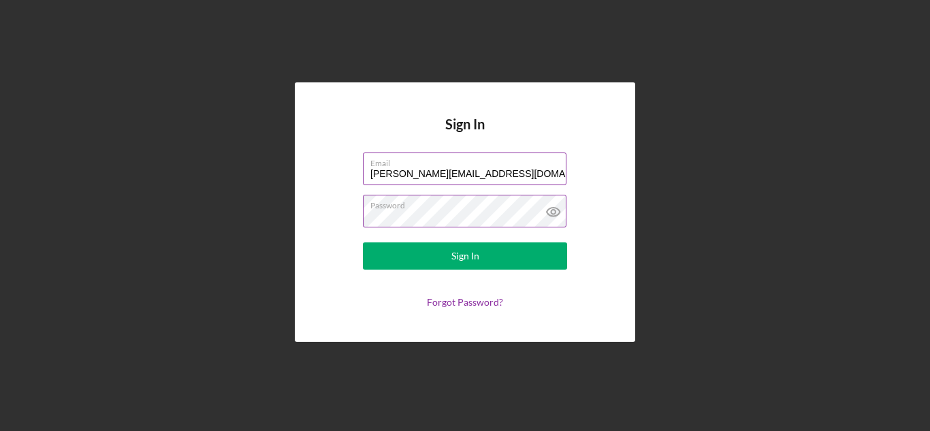
click at [557, 214] on icon at bounding box center [554, 212] width 34 height 34
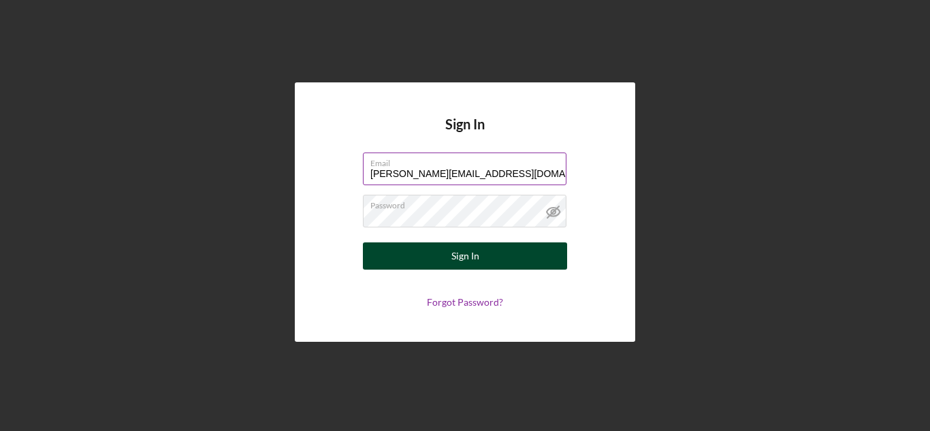
click at [406, 253] on button "Sign In" at bounding box center [465, 255] width 204 height 27
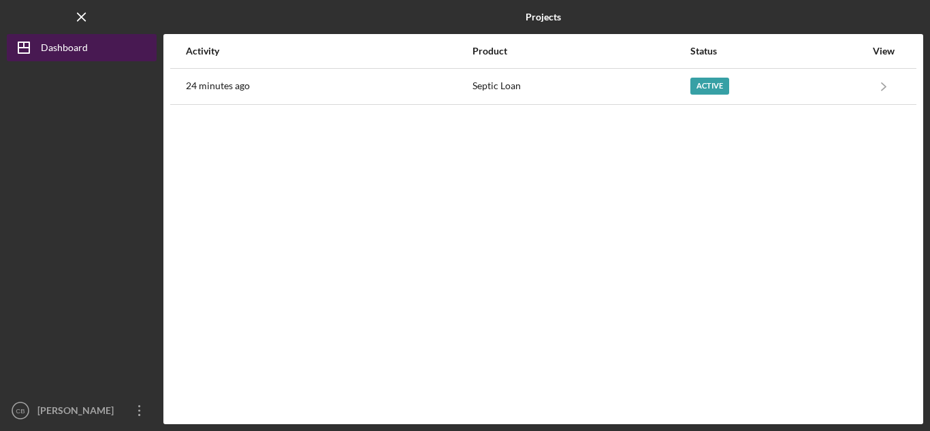
click at [53, 47] on div "Dashboard" at bounding box center [64, 49] width 47 height 31
click at [59, 53] on div "Dashboard" at bounding box center [64, 49] width 47 height 31
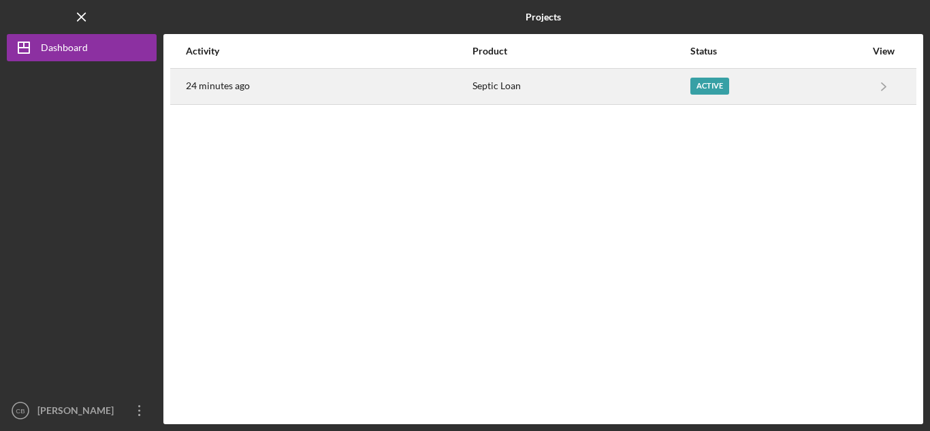
click at [698, 84] on div "Active" at bounding box center [710, 86] width 39 height 17
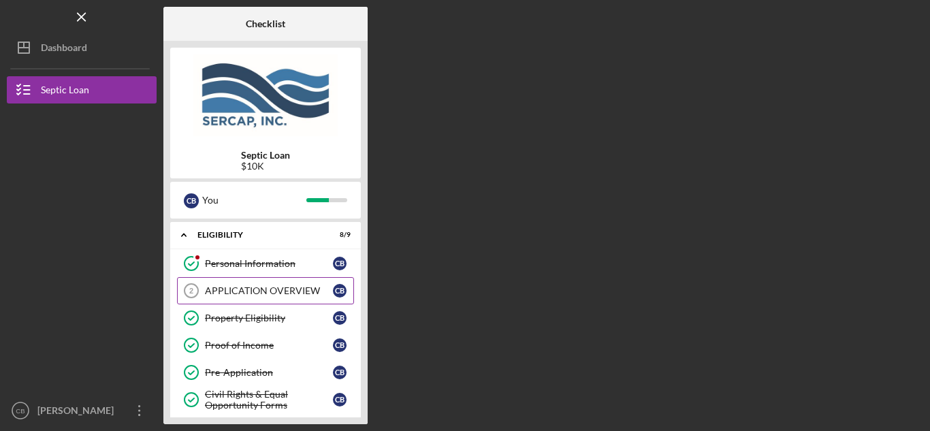
click at [238, 286] on div "APPLICATION OVERVIEW" at bounding box center [269, 290] width 128 height 11
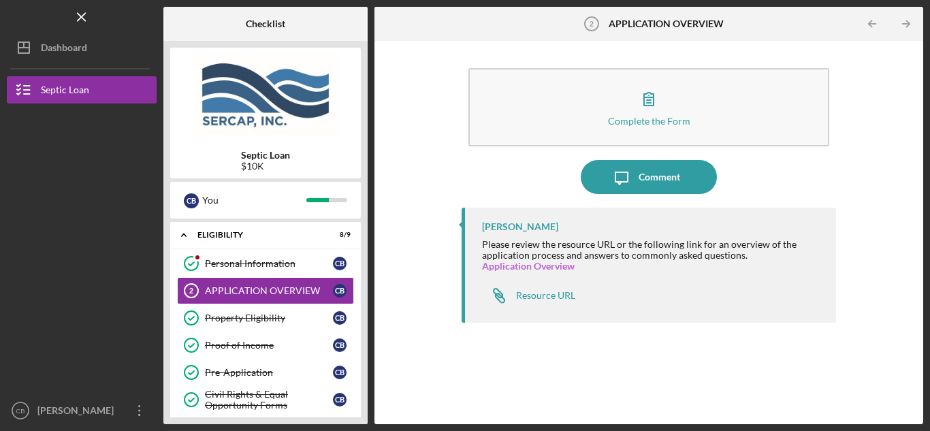
click at [526, 266] on link "Application Overview" at bounding box center [528, 266] width 93 height 12
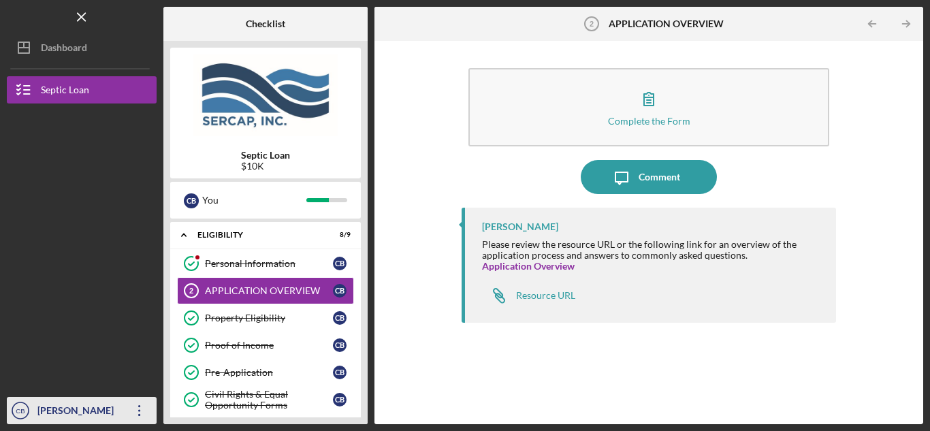
click at [138, 415] on icon "Icon/Overflow" at bounding box center [140, 411] width 34 height 34
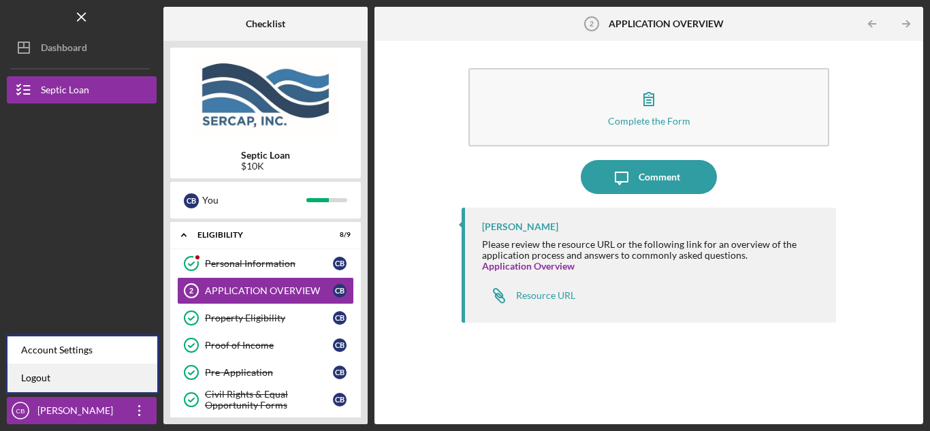
click at [50, 379] on link "Logout" at bounding box center [82, 378] width 150 height 28
